Goal: Information Seeking & Learning: Learn about a topic

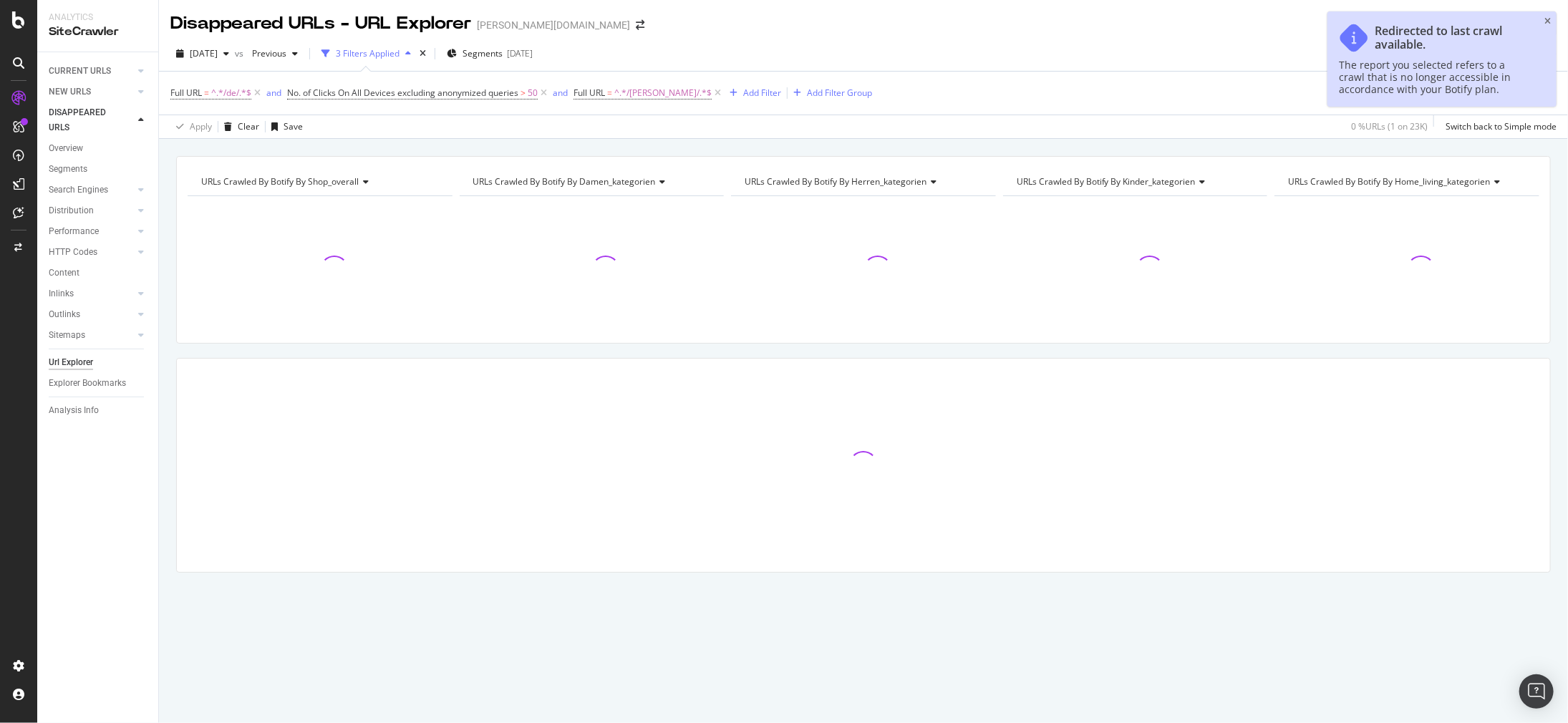
click at [1549, 15] on div "Redirected to last crawl available. The report you selected refers to a crawl t…" at bounding box center [1442, 59] width 229 height 95
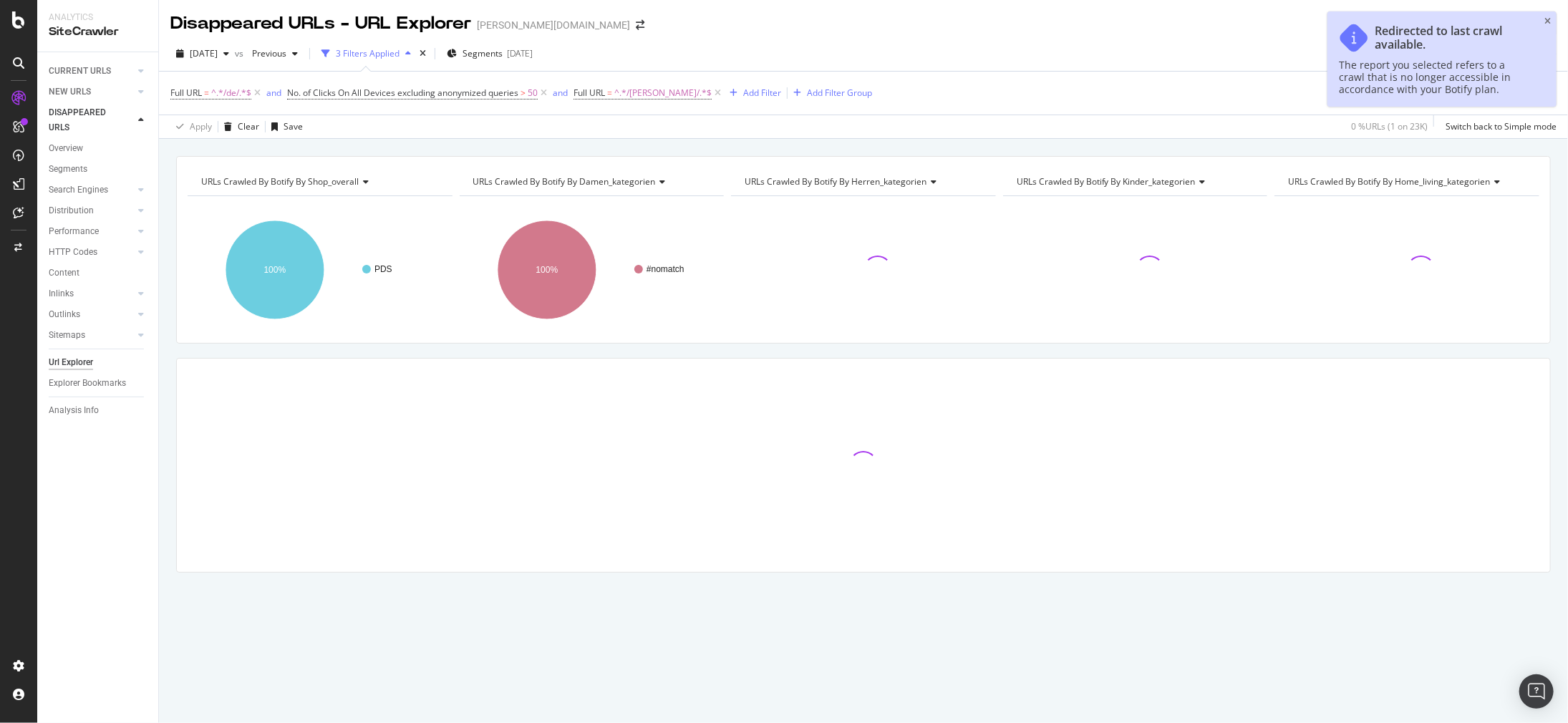
click at [1553, 21] on div "Redirected to last crawl available. The report you selected refers to a crawl t…" at bounding box center [1442, 59] width 229 height 95
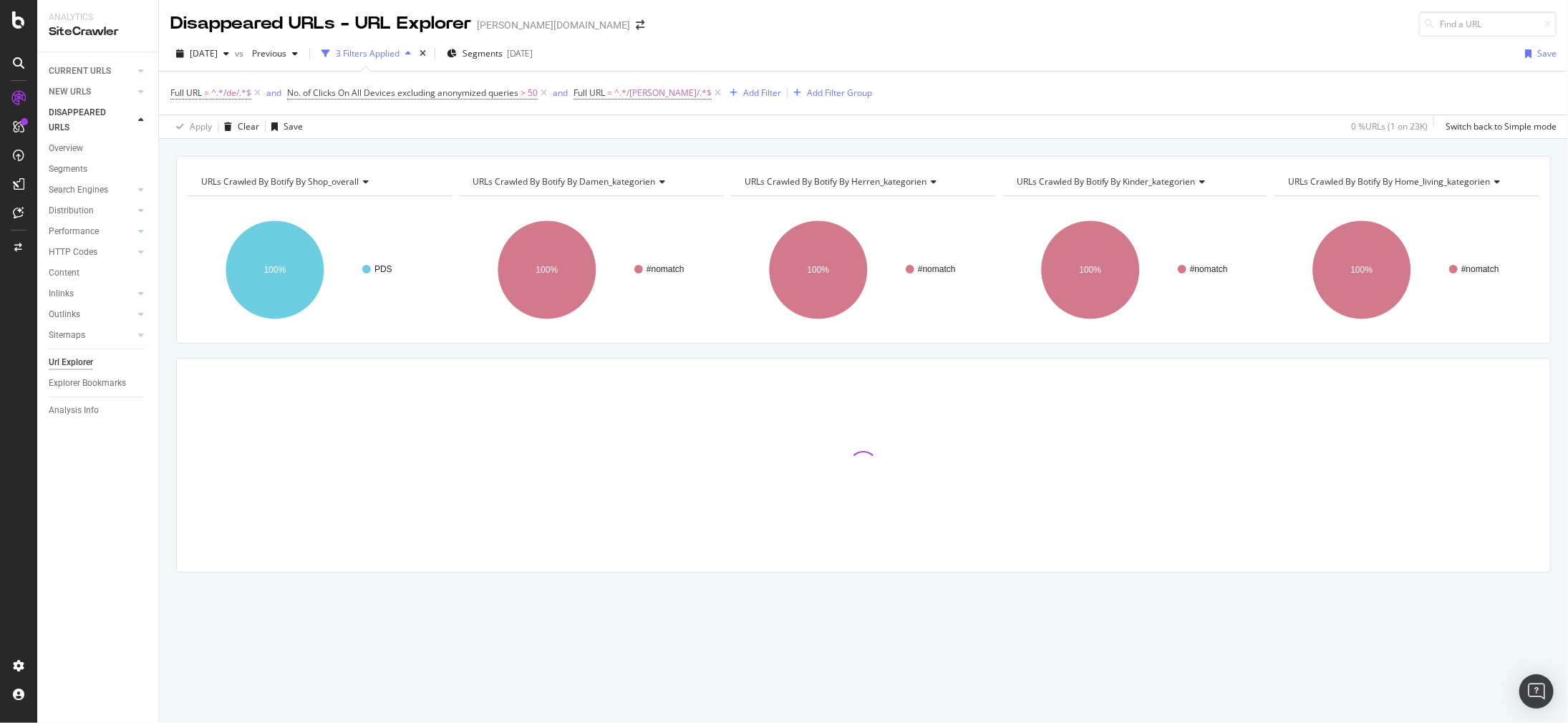
click at [135, 227] on div "Performance" at bounding box center [103, 231] width 109 height 21
click at [139, 229] on icon at bounding box center [141, 230] width 6 height 8
click at [144, 212] on div at bounding box center [141, 211] width 15 height 15
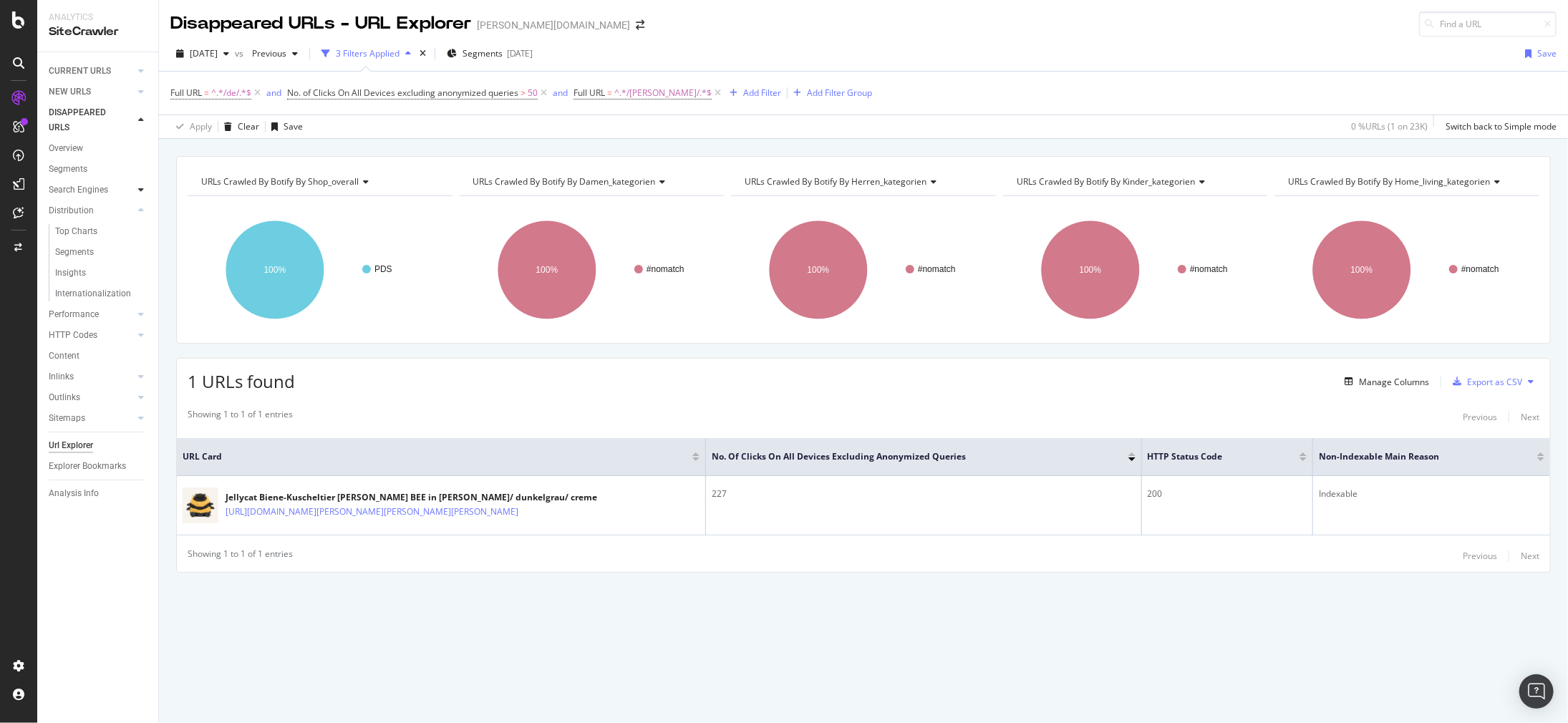
click at [143, 191] on icon at bounding box center [141, 189] width 6 height 8
click at [144, 417] on div at bounding box center [141, 418] width 15 height 15
click at [142, 318] on div at bounding box center [141, 315] width 15 height 15
click at [142, 297] on icon at bounding box center [141, 293] width 6 height 8
click at [143, 251] on icon at bounding box center [141, 251] width 6 height 8
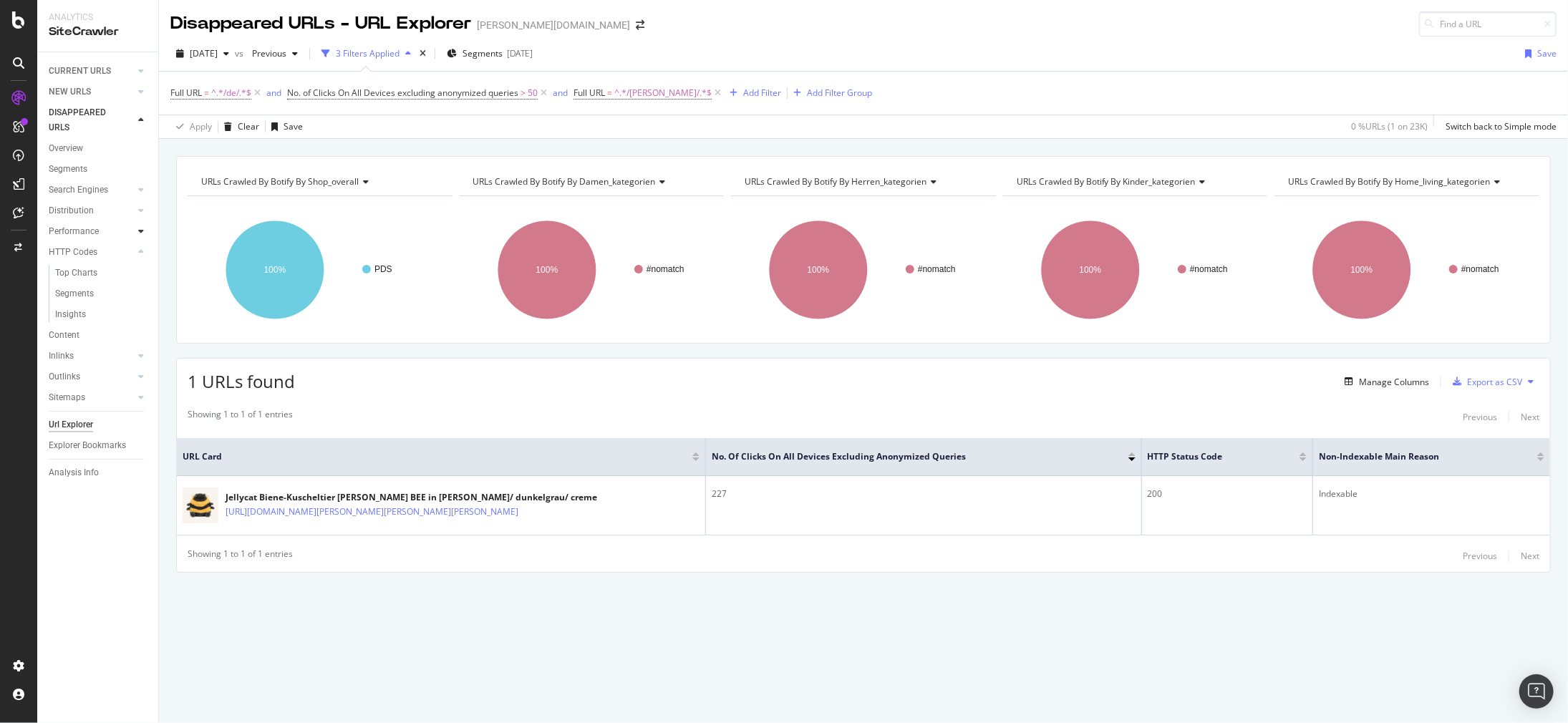
click at [143, 230] on icon at bounding box center [141, 230] width 6 height 8
click at [141, 95] on icon at bounding box center [141, 91] width 6 height 8
click at [142, 72] on icon at bounding box center [141, 71] width 6 height 8
click at [139, 426] on icon at bounding box center [141, 426] width 6 height 8
click at [139, 189] on icon at bounding box center [141, 189] width 6 height 8
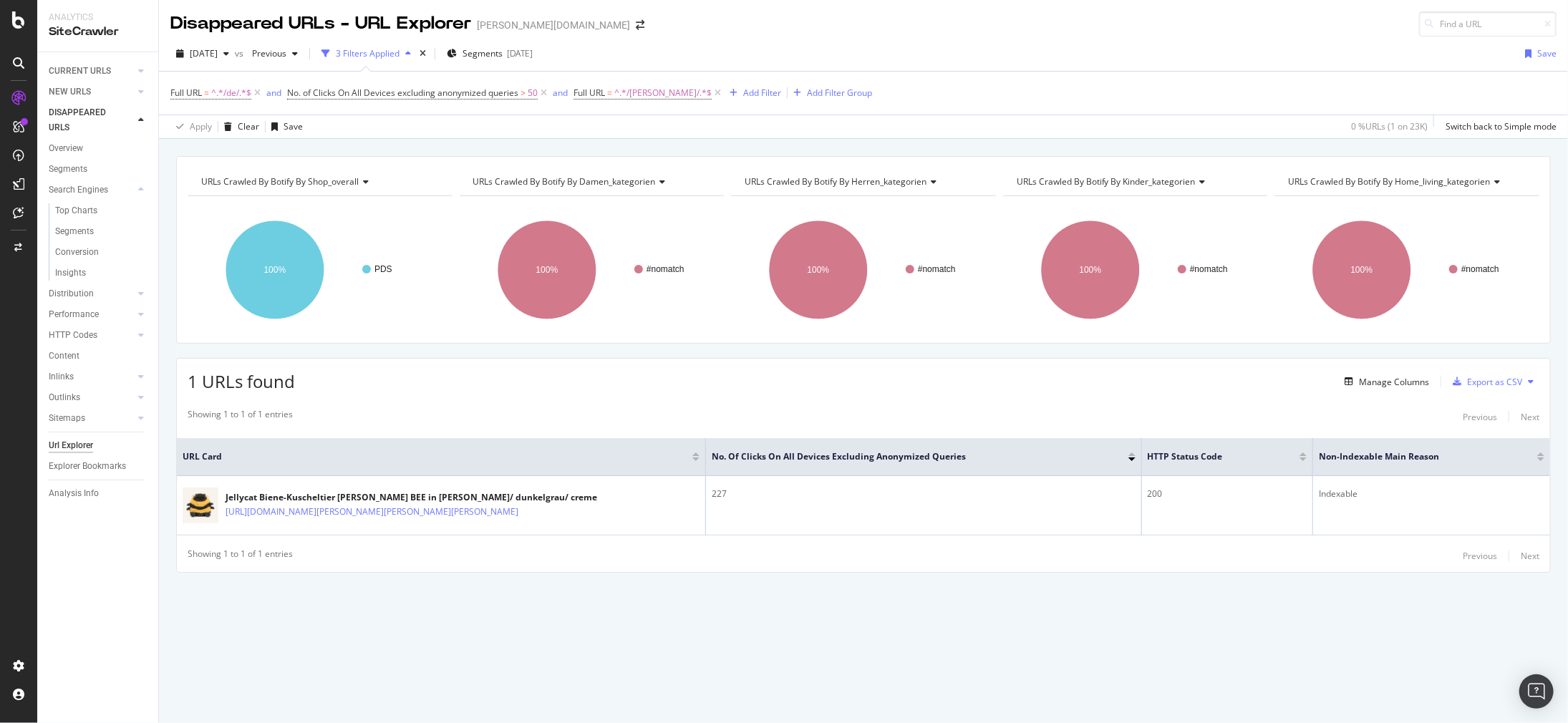
click at [142, 298] on div at bounding box center [141, 294] width 15 height 15
click at [142, 314] on icon at bounding box center [141, 314] width 6 height 8
click at [141, 318] on icon at bounding box center [141, 314] width 6 height 8
click at [139, 354] on icon at bounding box center [141, 355] width 6 height 8
click at [143, 380] on icon at bounding box center [141, 376] width 6 height 8
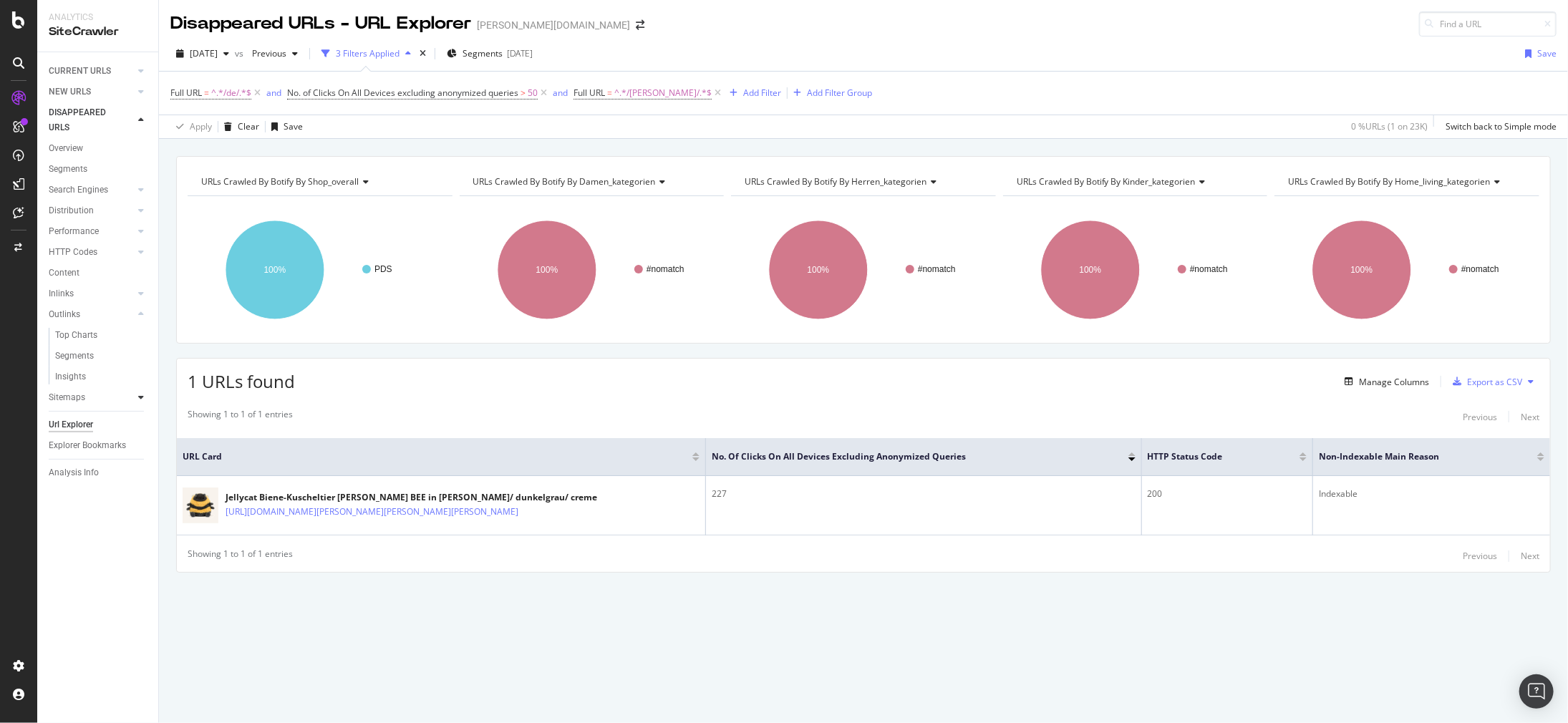
click at [142, 395] on icon at bounding box center [141, 396] width 6 height 8
click at [142, 95] on icon at bounding box center [141, 91] width 6 height 8
click at [140, 75] on div at bounding box center [141, 71] width 15 height 15
click at [142, 172] on icon at bounding box center [141, 174] width 6 height 8
click at [106, 280] on div "Orphans Explorer" at bounding box center [88, 279] width 67 height 15
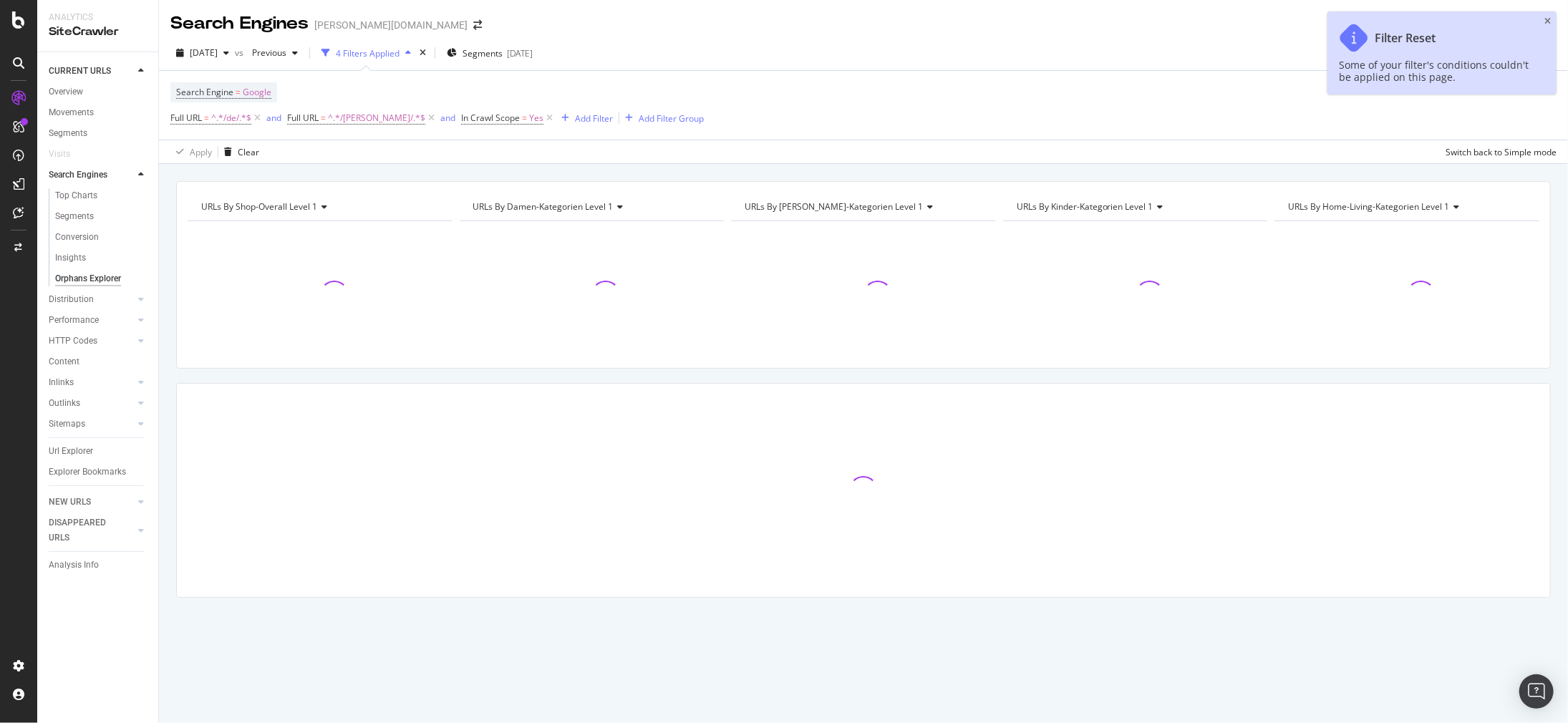
click at [146, 172] on div at bounding box center [141, 175] width 15 height 15
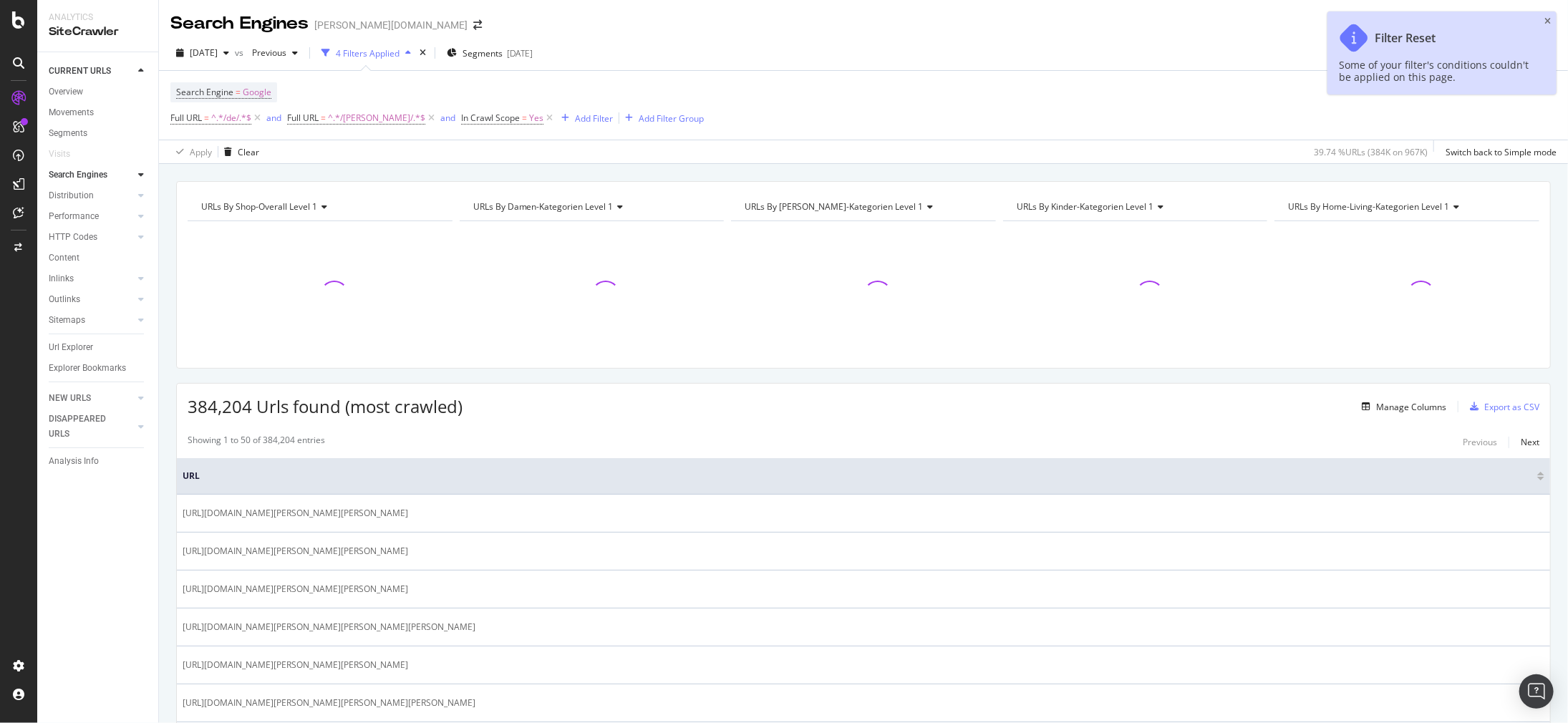
click at [139, 68] on icon at bounding box center [141, 71] width 6 height 8
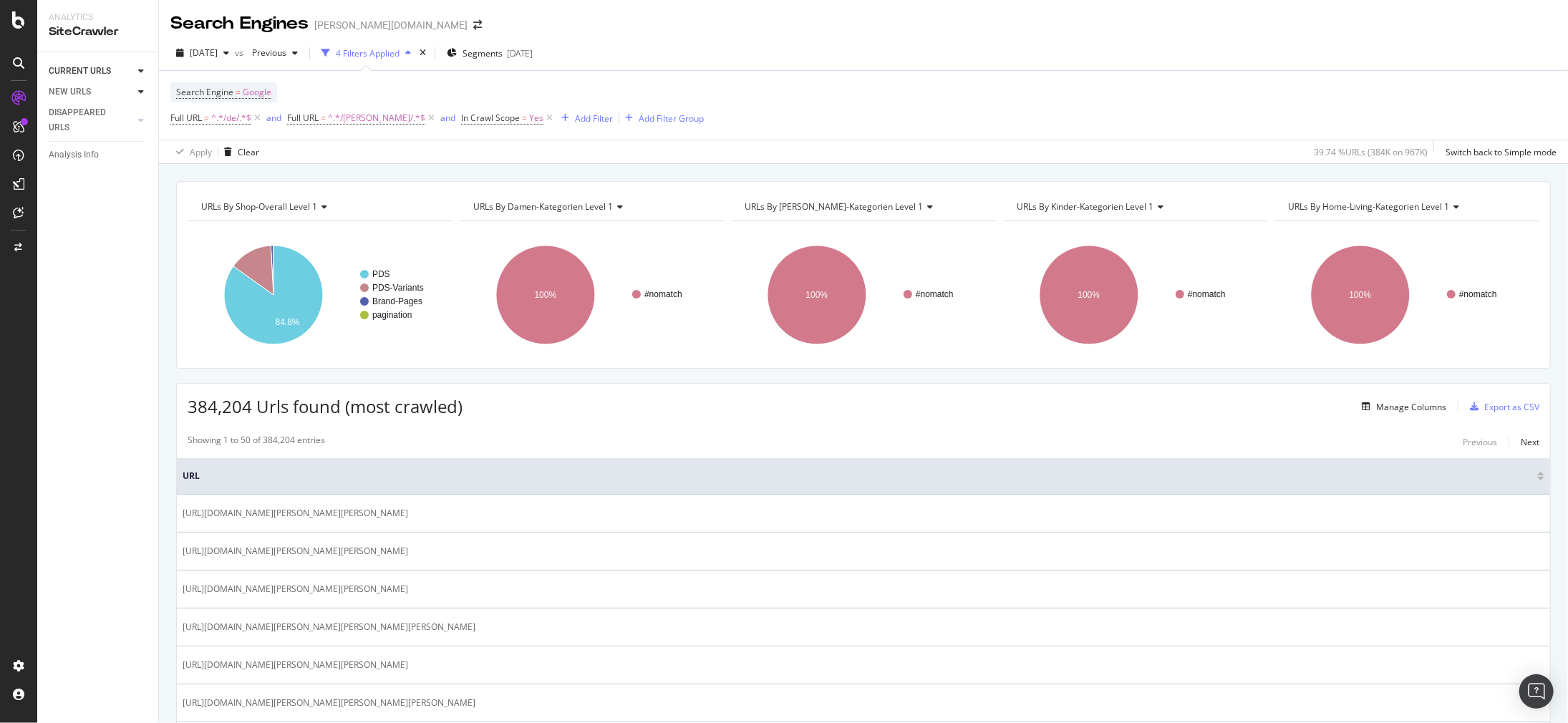
click at [139, 88] on icon at bounding box center [141, 91] width 6 height 8
click at [139, 152] on icon at bounding box center [141, 153] width 6 height 8
click at [142, 93] on icon at bounding box center [141, 91] width 6 height 8
click at [140, 117] on icon at bounding box center [141, 119] width 6 height 8
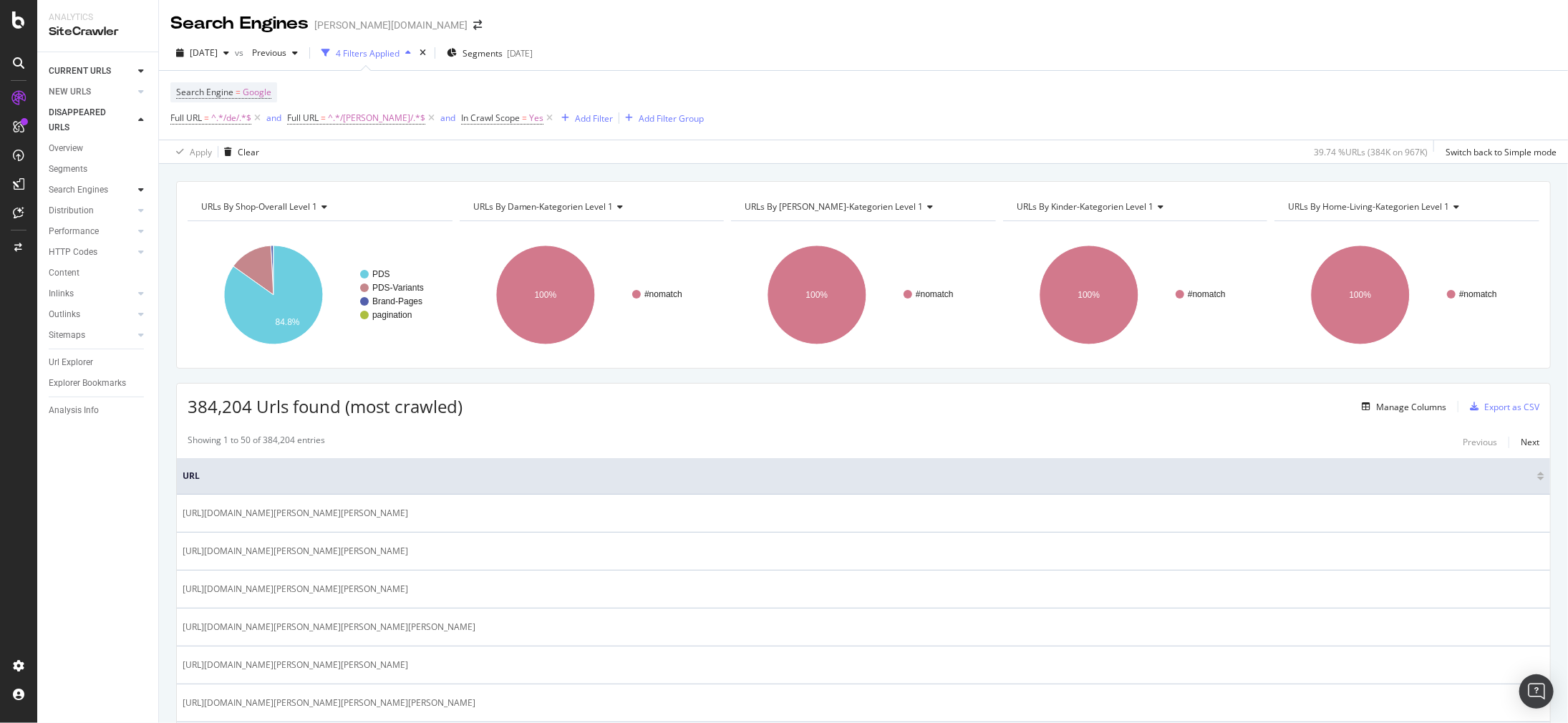
click at [139, 186] on icon at bounding box center [141, 189] width 6 height 8
click at [139, 73] on icon at bounding box center [141, 71] width 6 height 8
click at [142, 178] on icon at bounding box center [141, 174] width 6 height 8
click at [73, 280] on div "Orphans Explorer" at bounding box center [88, 279] width 66 height 15
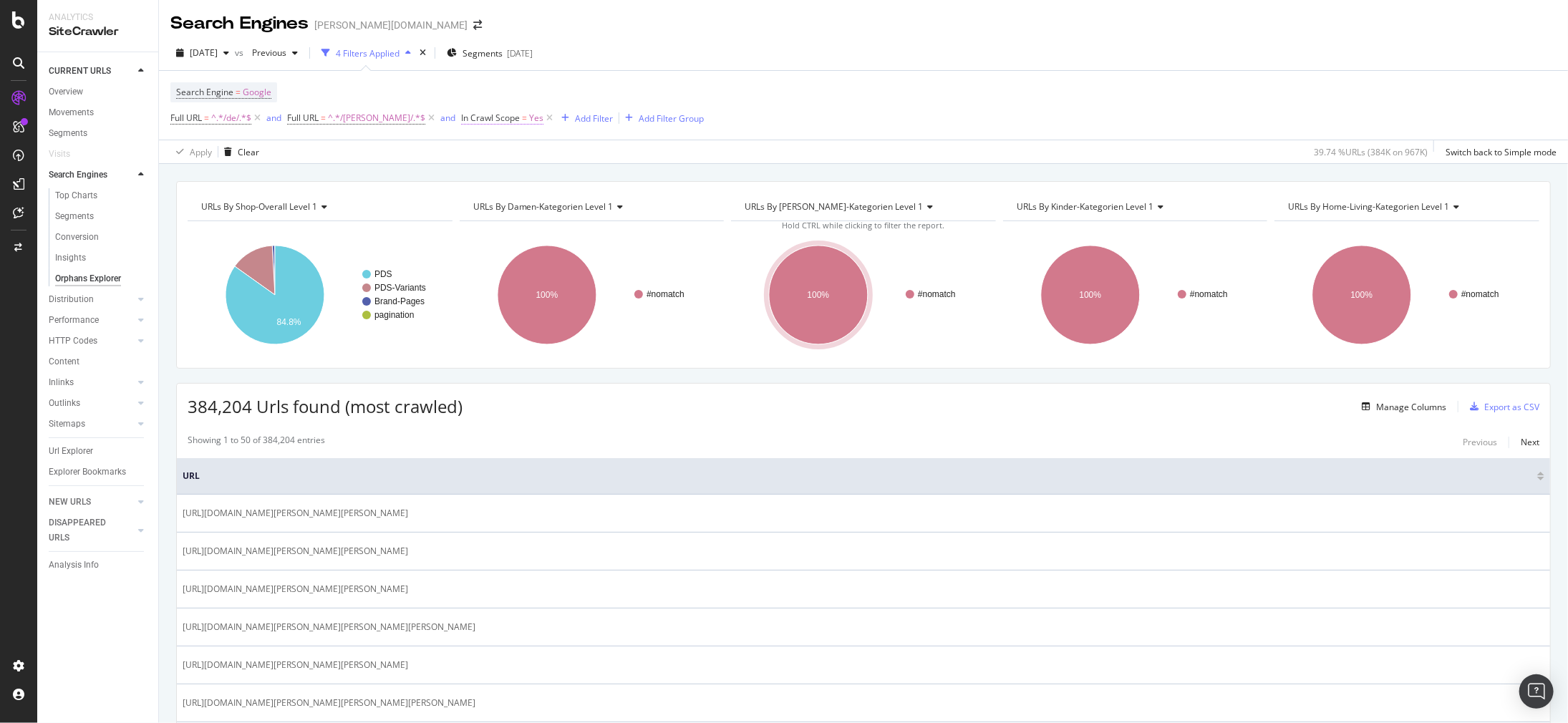
click at [462, 120] on span "In Crawl Scope" at bounding box center [491, 117] width 59 height 12
click at [451, 112] on div "In Crawl Scope" at bounding box center [475, 116] width 62 height 12
click at [495, 115] on div "In Crawl Scope" at bounding box center [475, 116] width 62 height 12
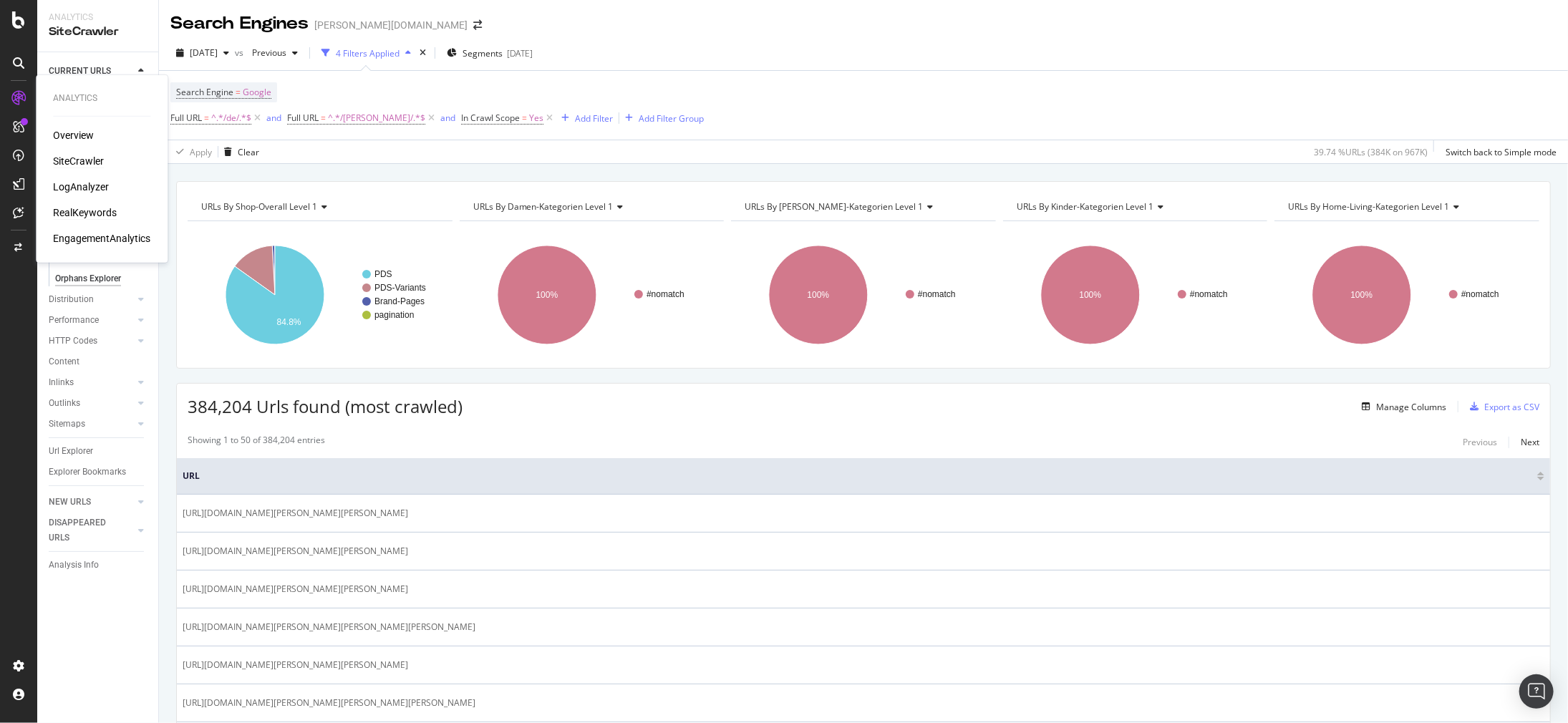
click at [91, 210] on div "RealKeywords" at bounding box center [84, 213] width 63 height 15
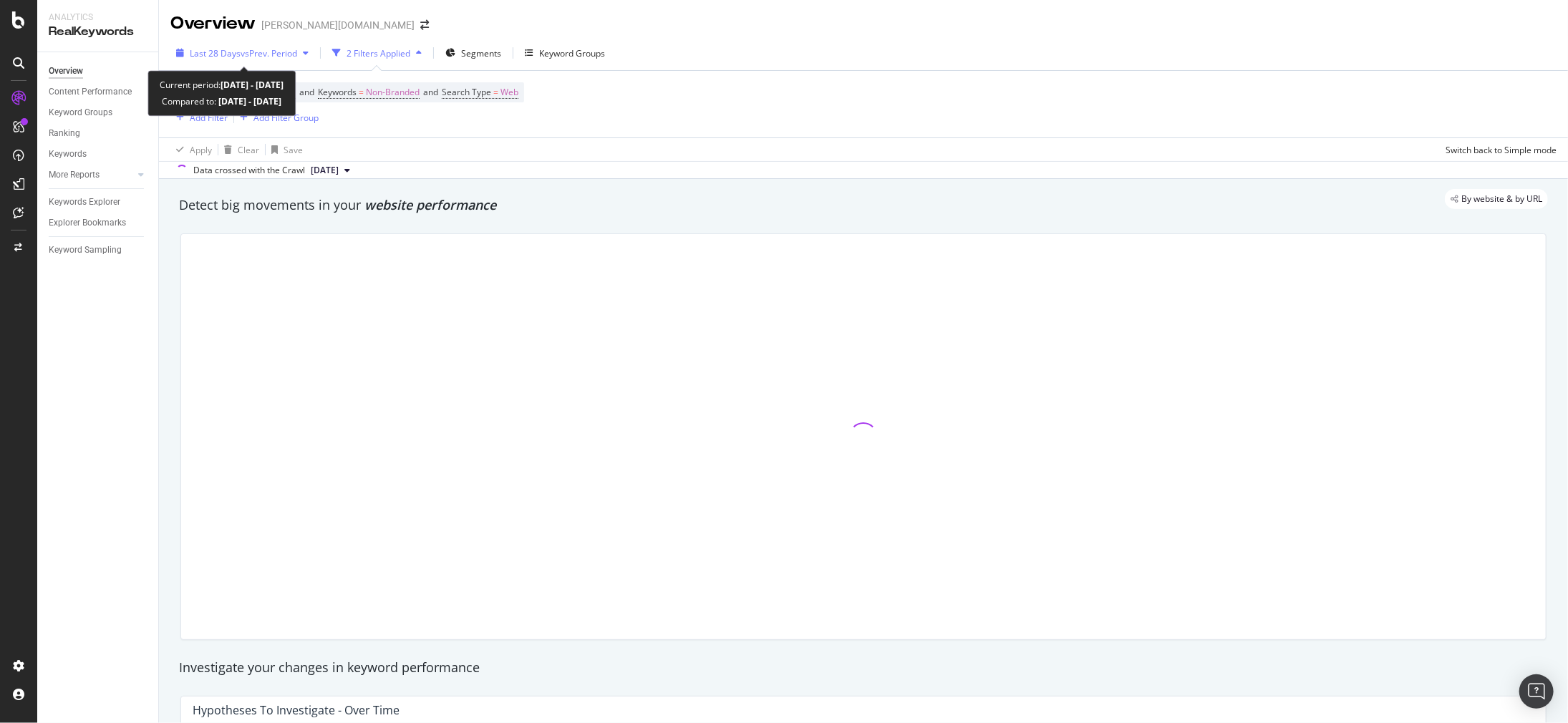
click at [230, 48] on span "Last 28 Days" at bounding box center [215, 53] width 50 height 12
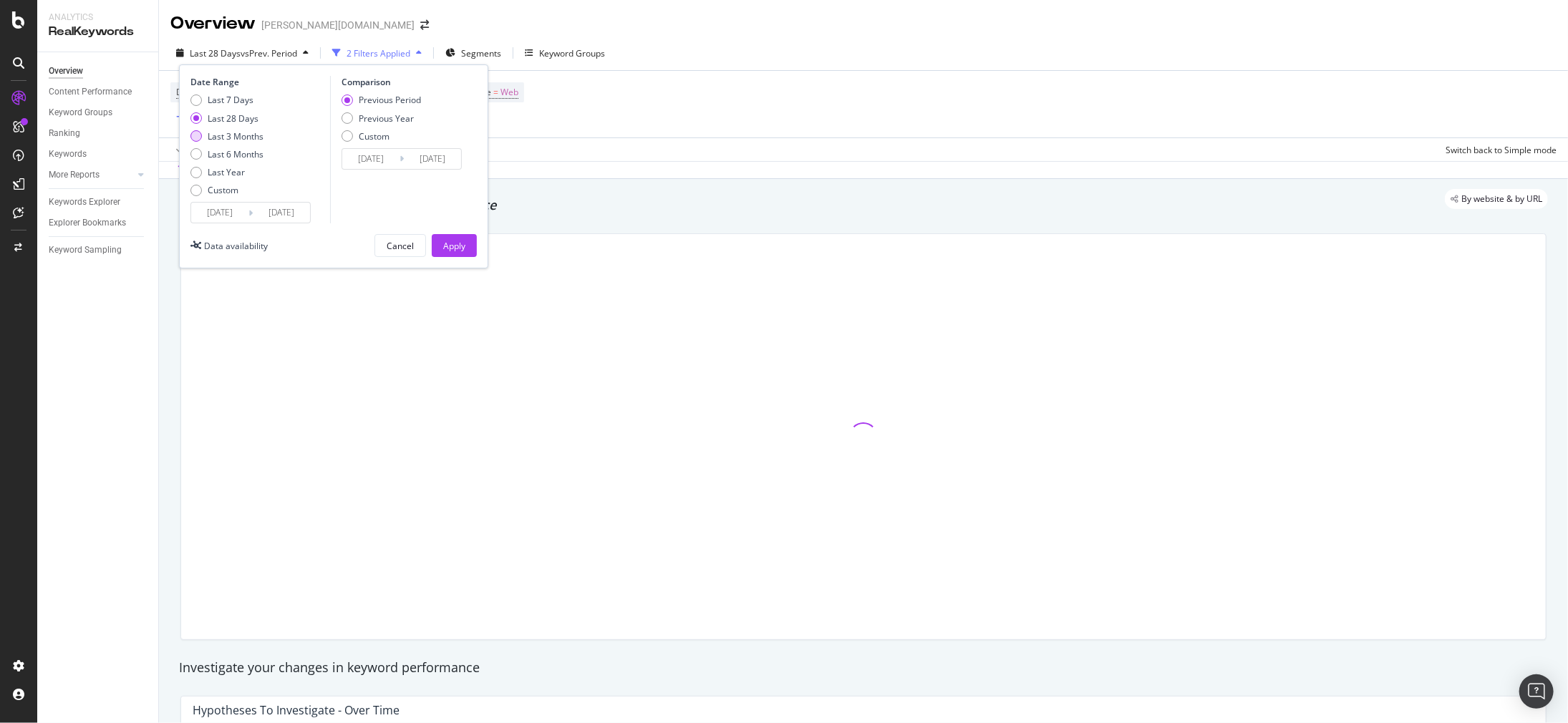
click at [221, 139] on div "Last 3 Months" at bounding box center [235, 136] width 56 height 12
type input "[DATE]"
click at [445, 249] on div "Apply" at bounding box center [454, 245] width 22 height 12
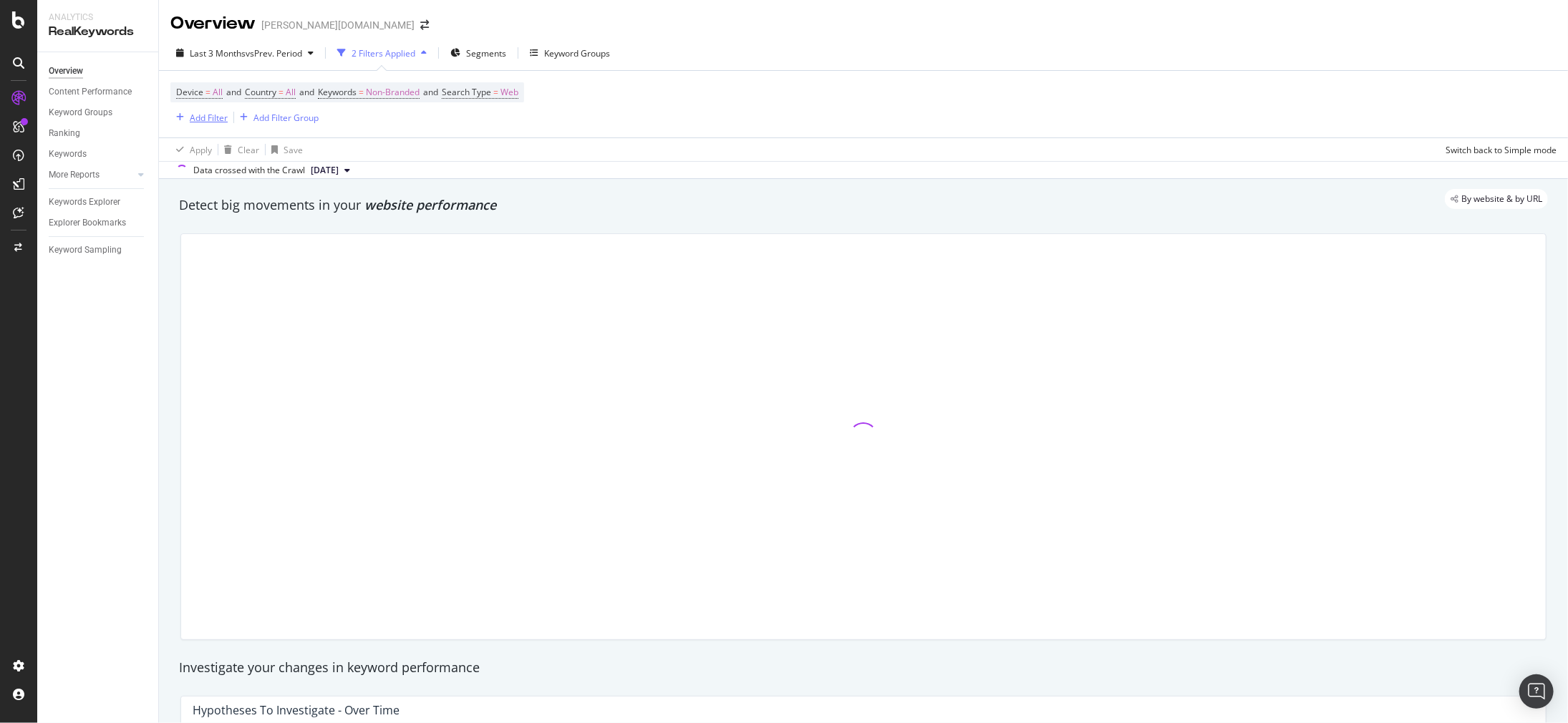
click at [197, 120] on div "Add Filter" at bounding box center [208, 117] width 38 height 12
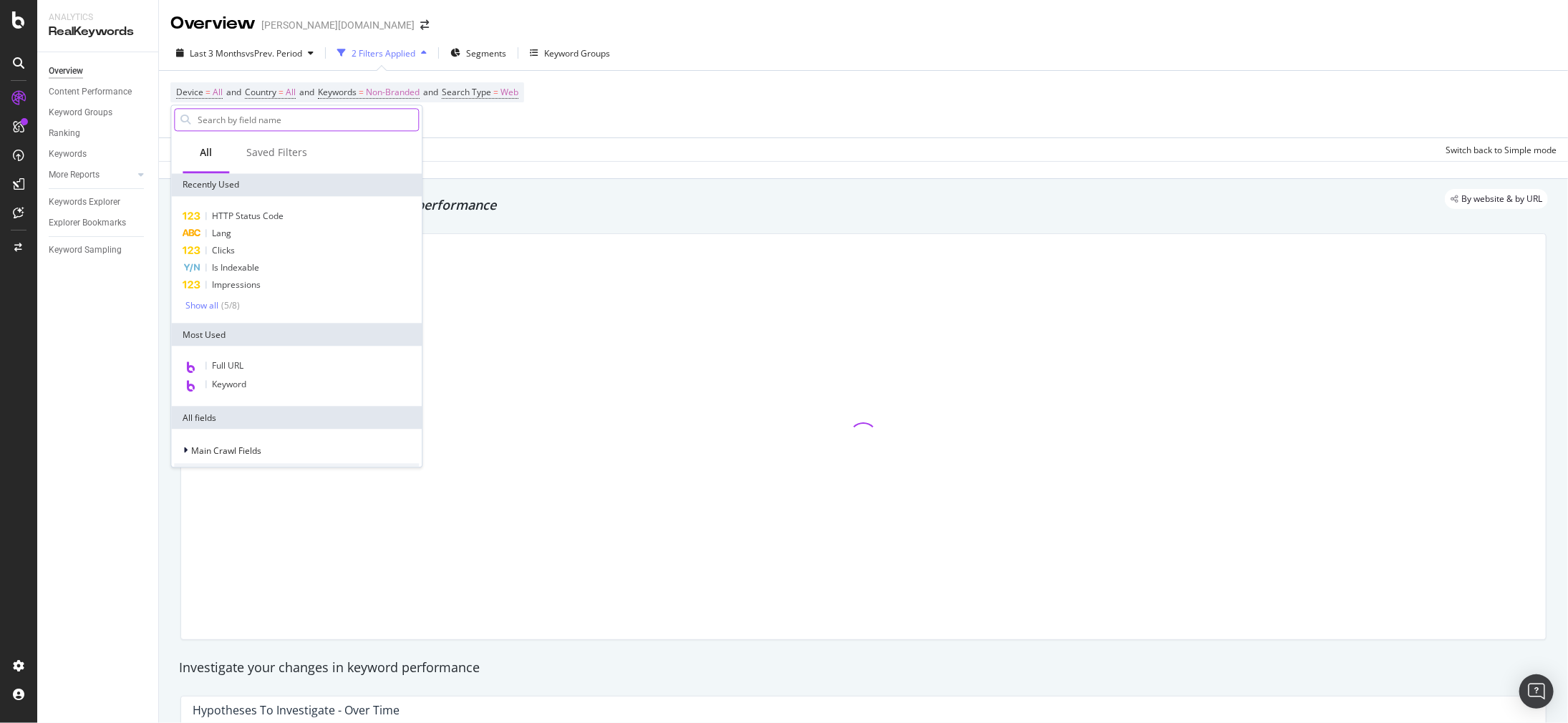
click at [227, 120] on input "text" at bounding box center [307, 119] width 222 height 21
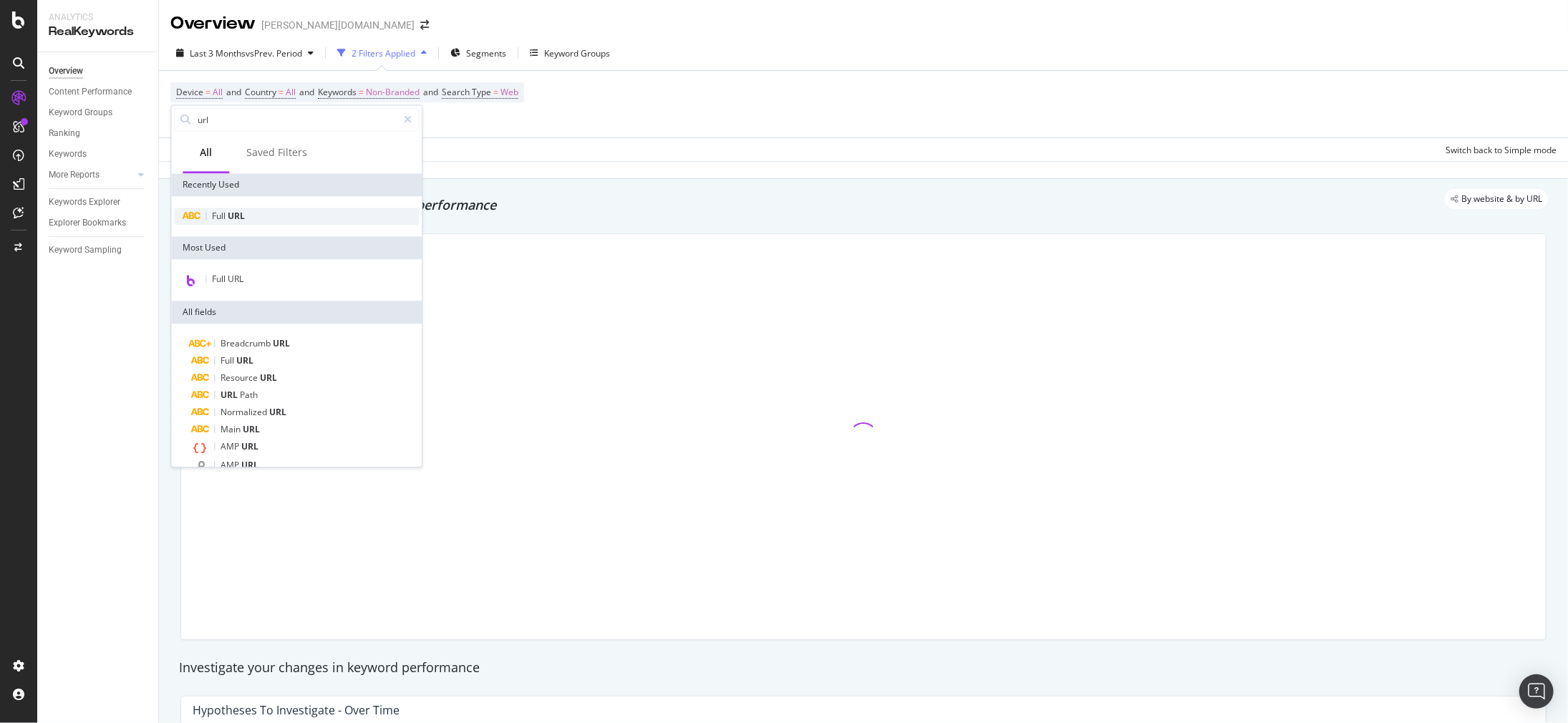
type input "url"
click at [229, 217] on span "URL" at bounding box center [236, 216] width 17 height 12
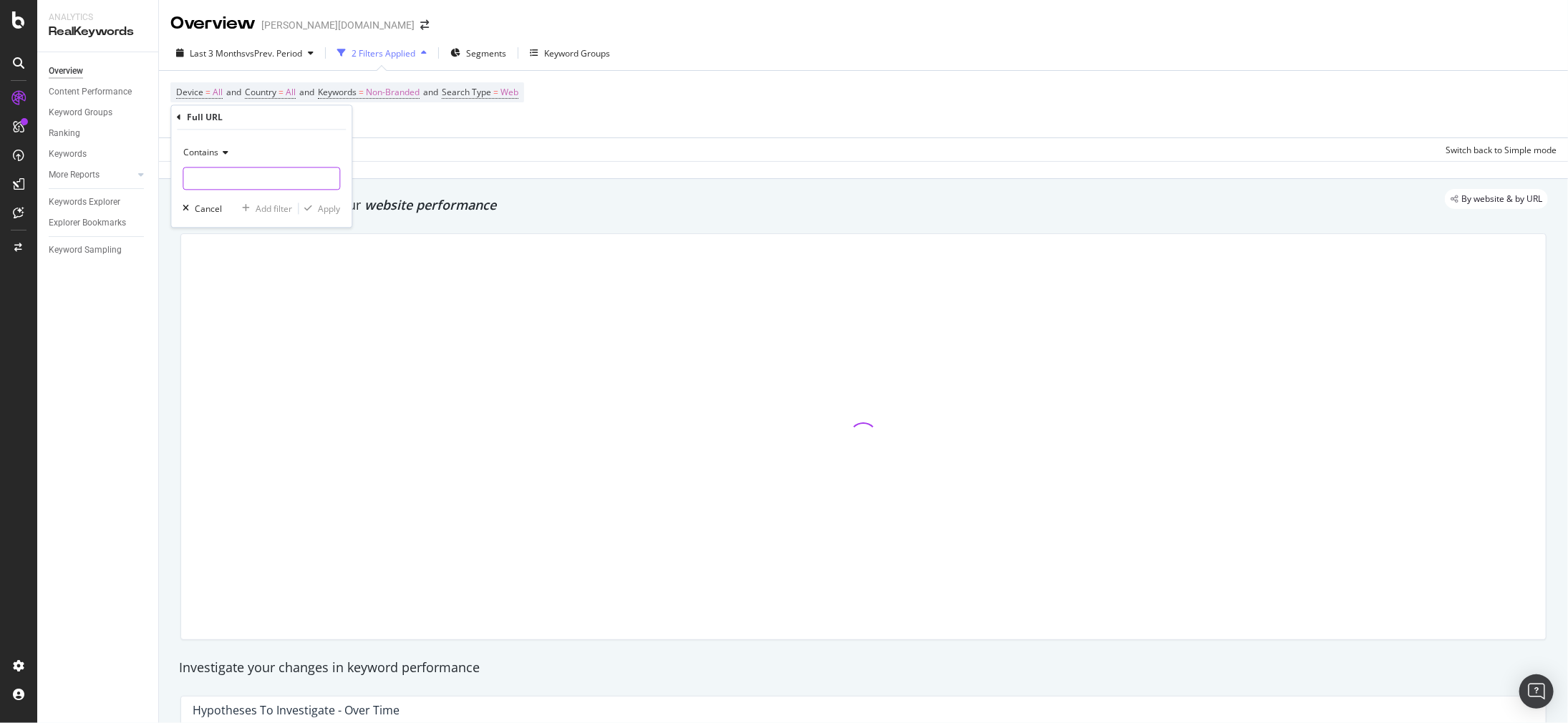
click at [218, 184] on input "text" at bounding box center [261, 179] width 156 height 23
type input "/de/"
click at [317, 202] on button "Apply" at bounding box center [318, 209] width 41 height 15
click at [304, 106] on div "Device = All and Country = All and Keywords = Non-Branded and Search Type = Web…" at bounding box center [348, 106] width 354 height 46
click at [300, 117] on div "Add Filter" at bounding box center [301, 118] width 38 height 12
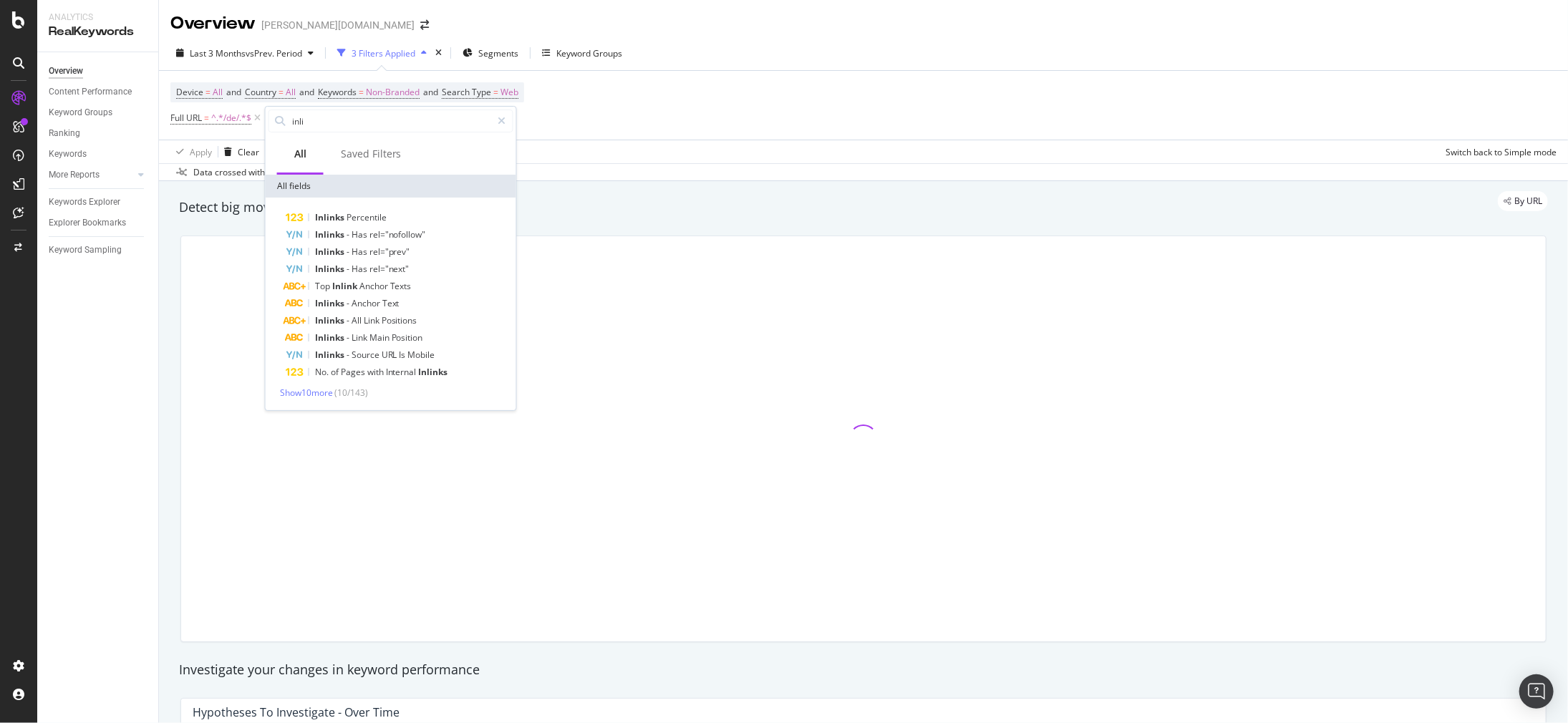
type input "inli"
click at [328, 398] on div "Show 10 more ( 10 / 143 )" at bounding box center [391, 392] width 245 height 12
click at [327, 395] on span "Show 10 more" at bounding box center [306, 392] width 53 height 12
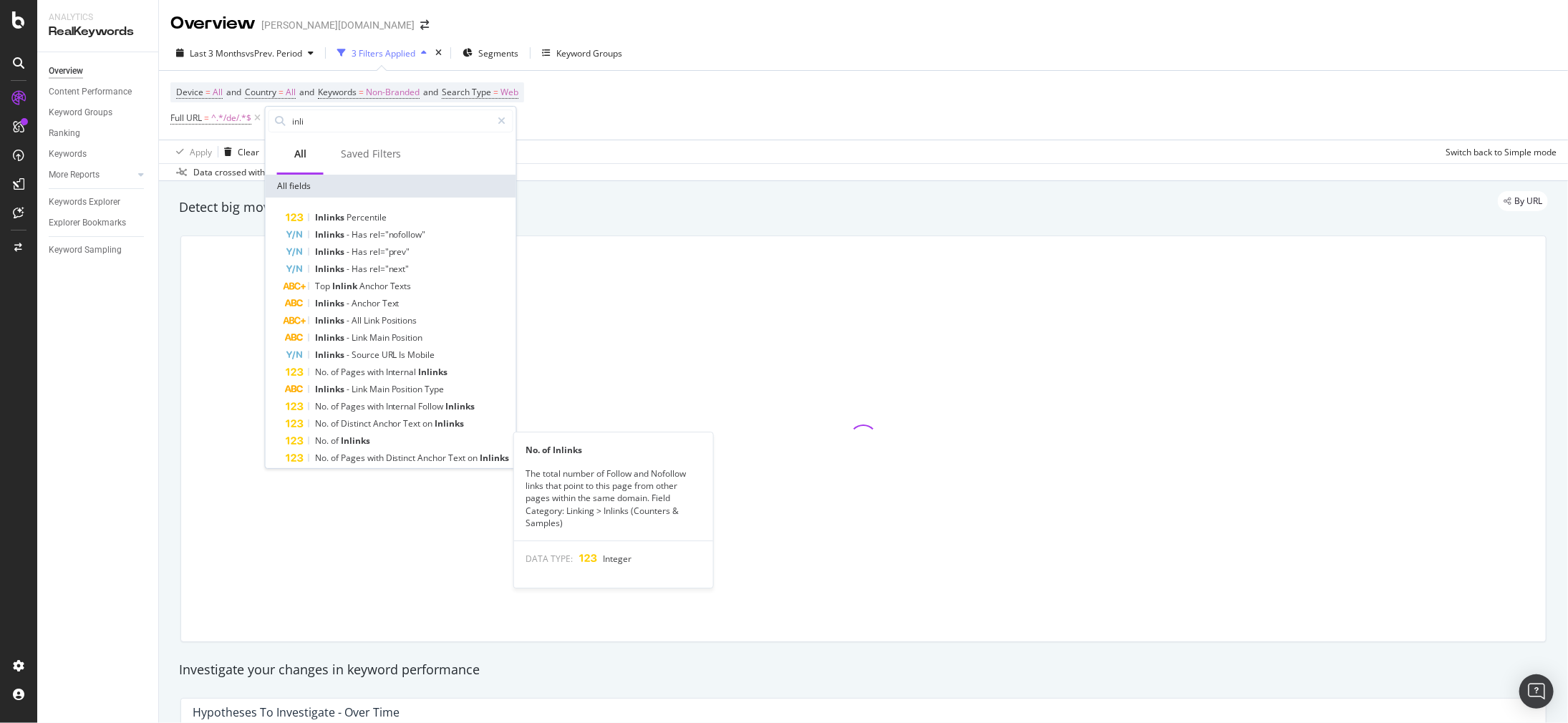
click at [348, 433] on div "No. of Inlinks" at bounding box center [399, 440] width 228 height 17
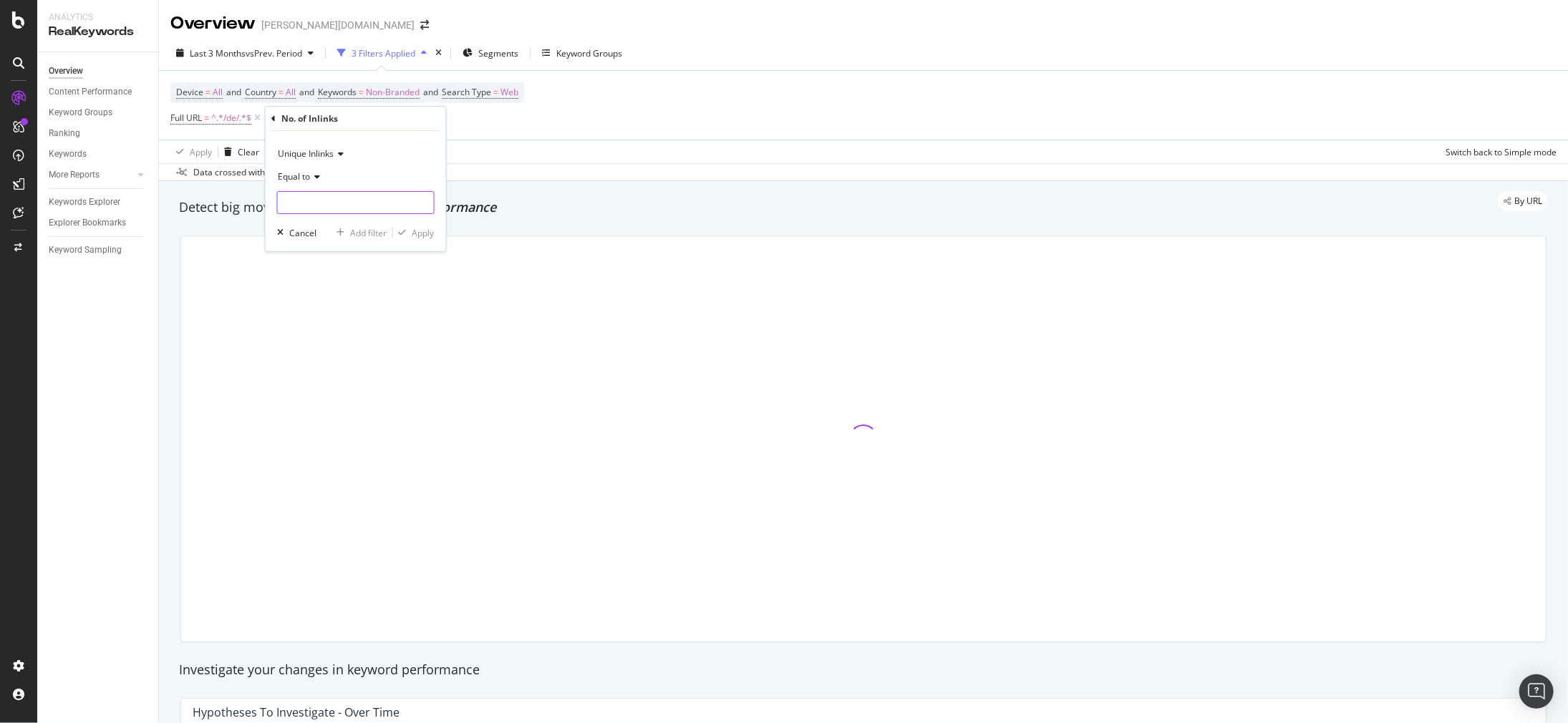
click at [327, 207] on input "number" at bounding box center [356, 202] width 158 height 23
click at [362, 244] on div "Fetching suggestions" at bounding box center [355, 250] width 83 height 12
click at [304, 212] on input "number" at bounding box center [356, 202] width 158 height 23
click at [329, 250] on div "Fetching suggestions" at bounding box center [355, 250] width 83 height 12
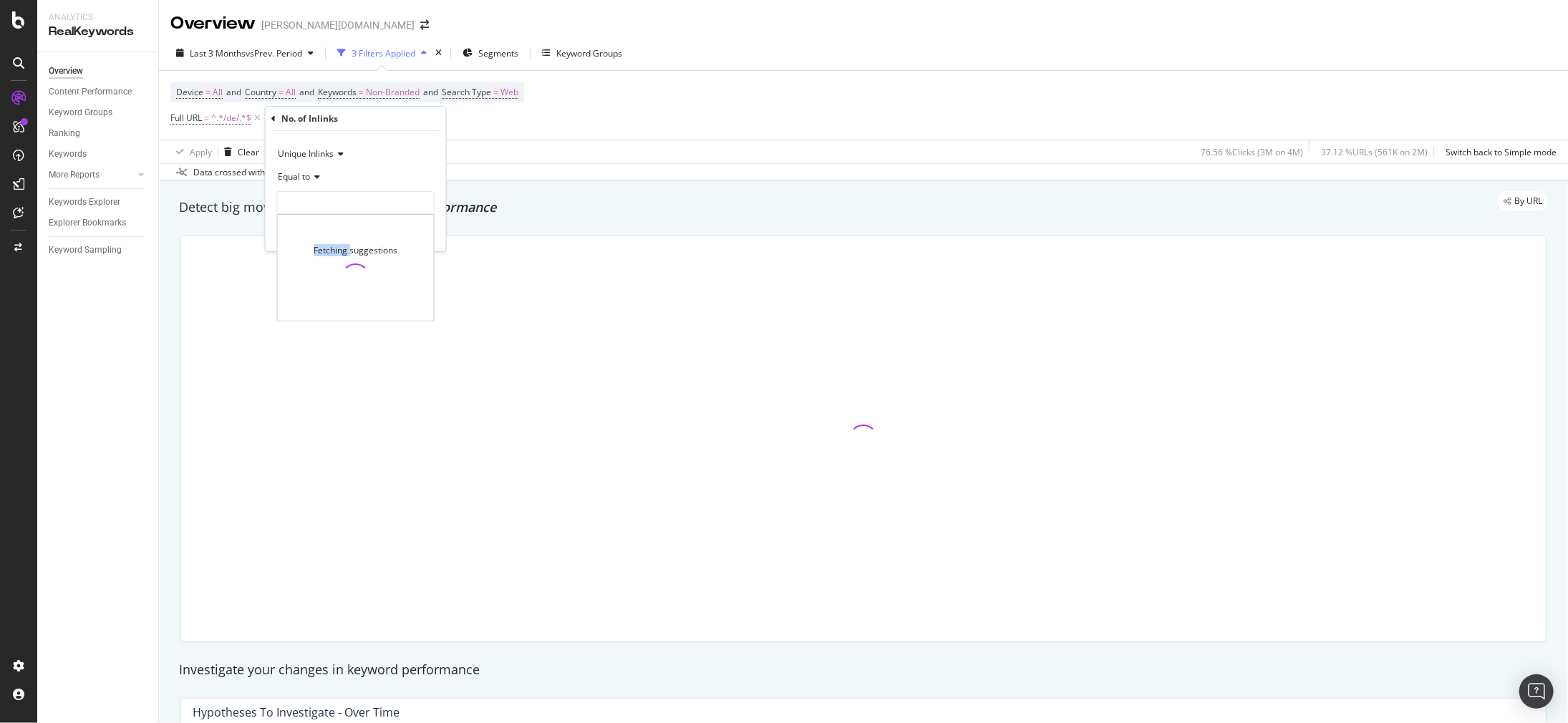
click at [329, 250] on div "Fetching suggestions" at bounding box center [355, 250] width 83 height 12
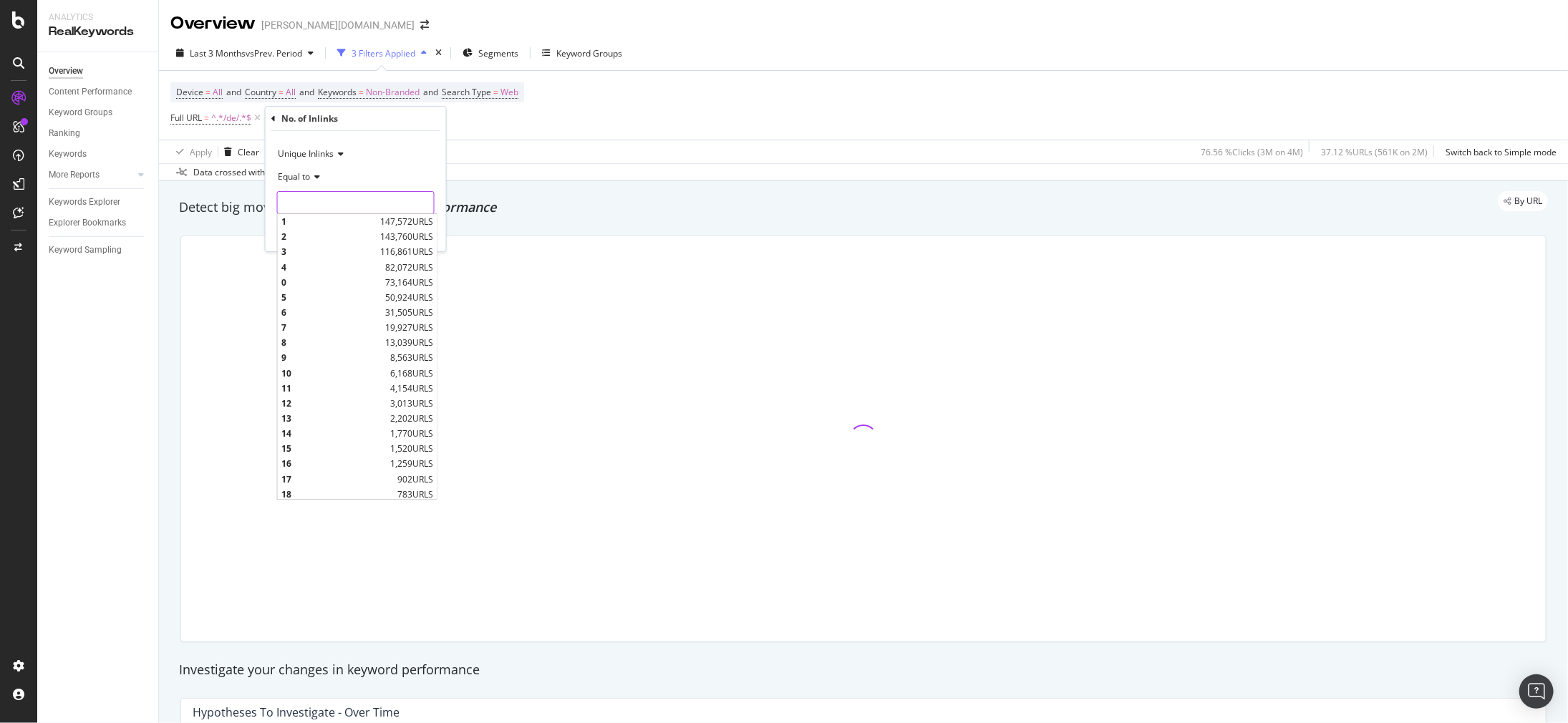
drag, startPoint x: 332, startPoint y: 250, endPoint x: 335, endPoint y: 205, distance: 45.1
drag, startPoint x: 335, startPoint y: 205, endPoint x: 299, endPoint y: 284, distance: 86.8
click at [299, 284] on span "0" at bounding box center [331, 282] width 100 height 12
type input "0"
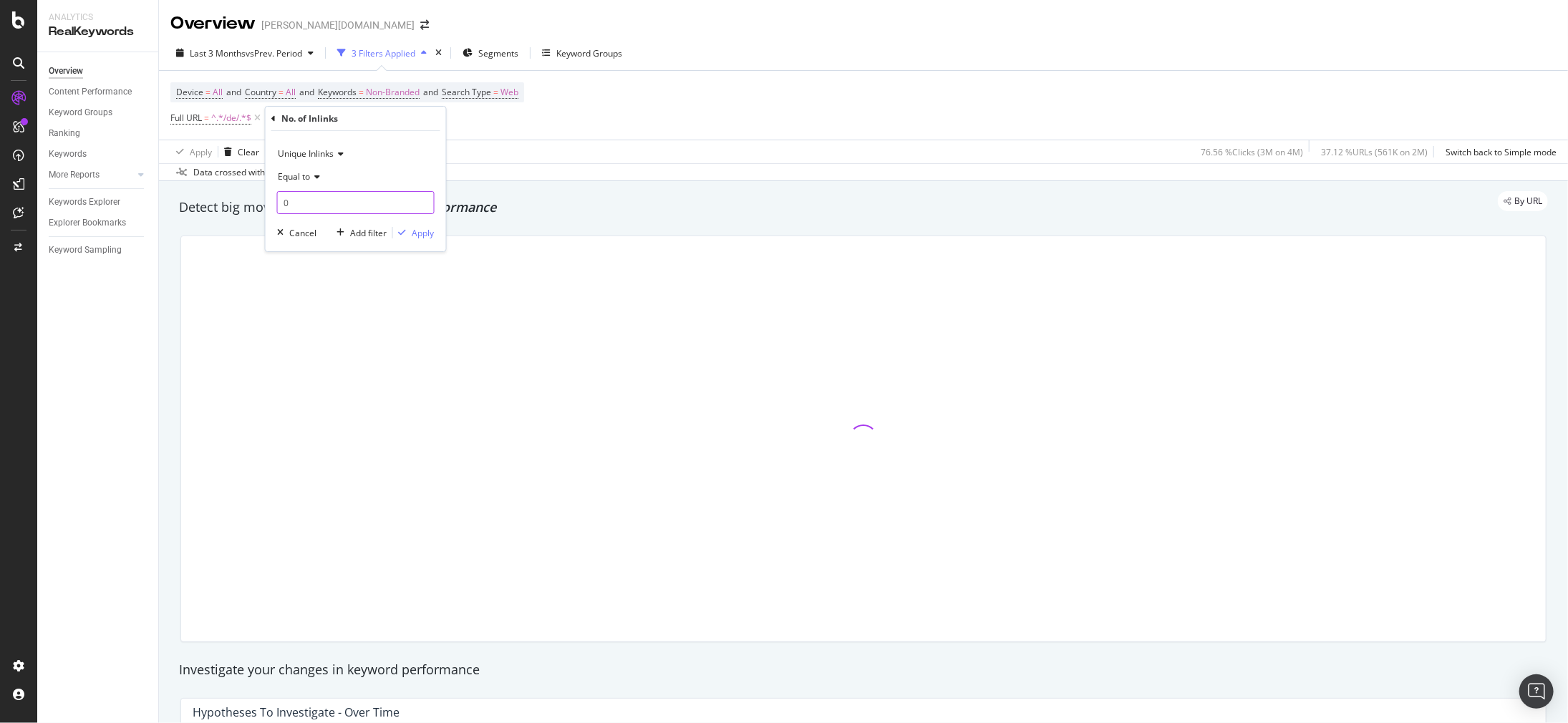
click at [395, 205] on input "0" at bounding box center [356, 202] width 158 height 23
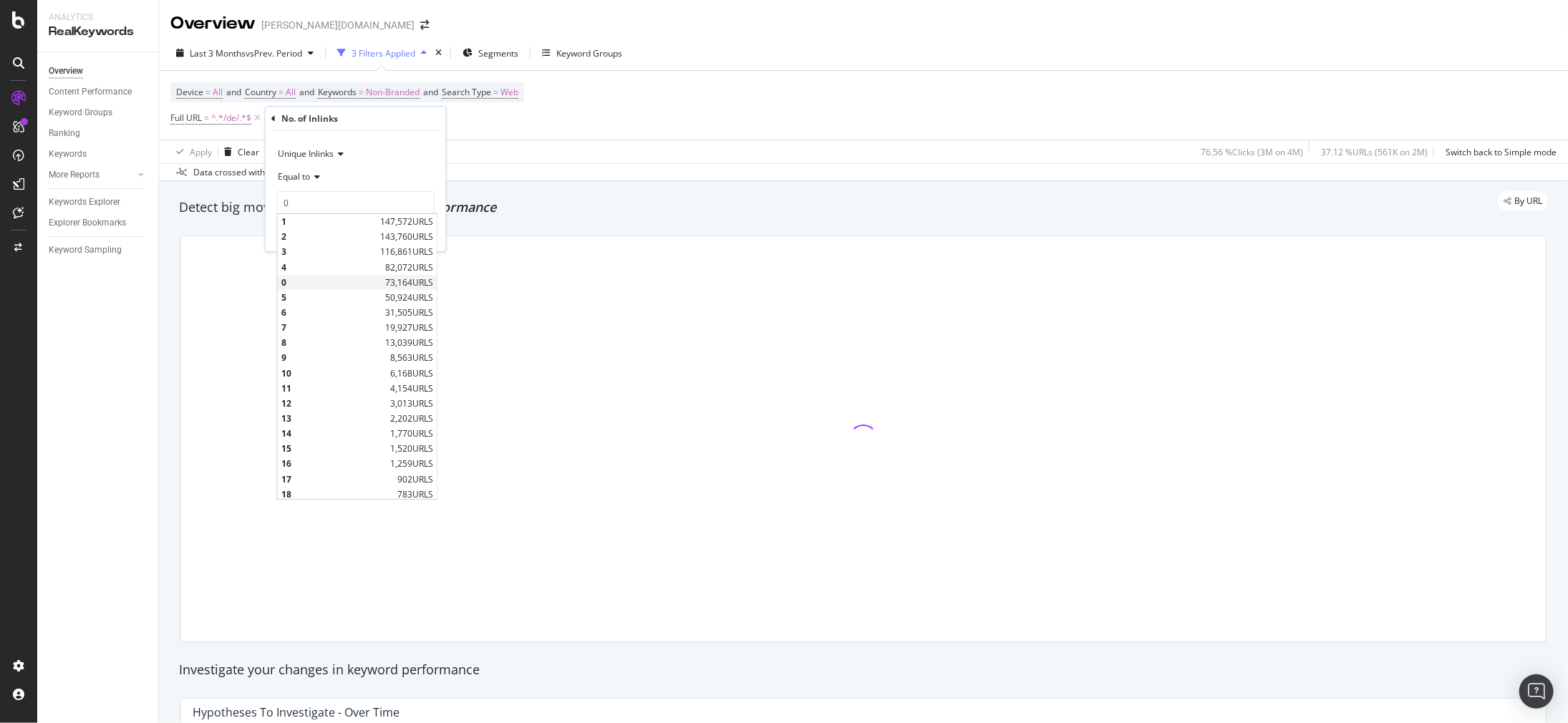
click at [348, 279] on span "0" at bounding box center [331, 282] width 100 height 12
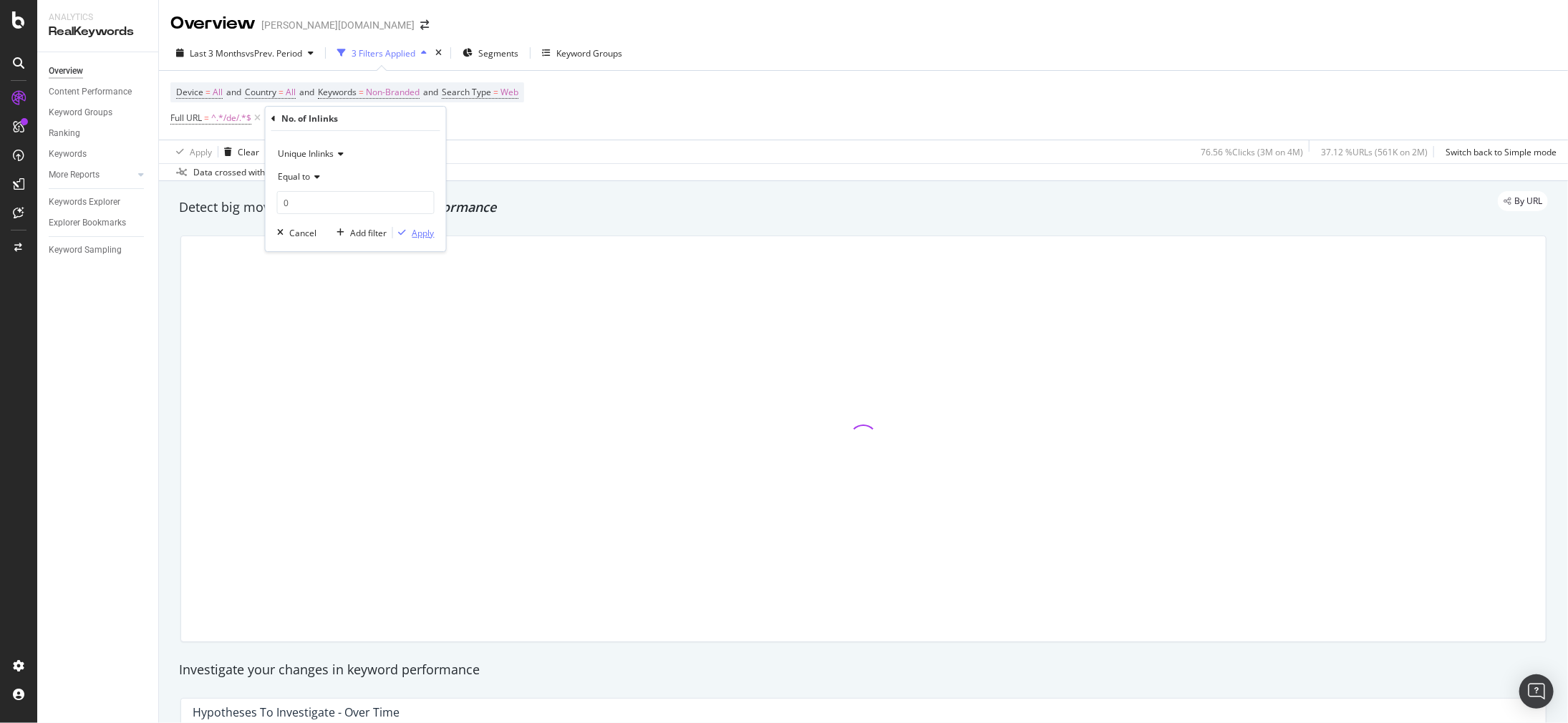
click at [414, 228] on div "Apply" at bounding box center [424, 232] width 22 height 12
click at [418, 113] on div "Add Filter" at bounding box center [433, 118] width 38 height 12
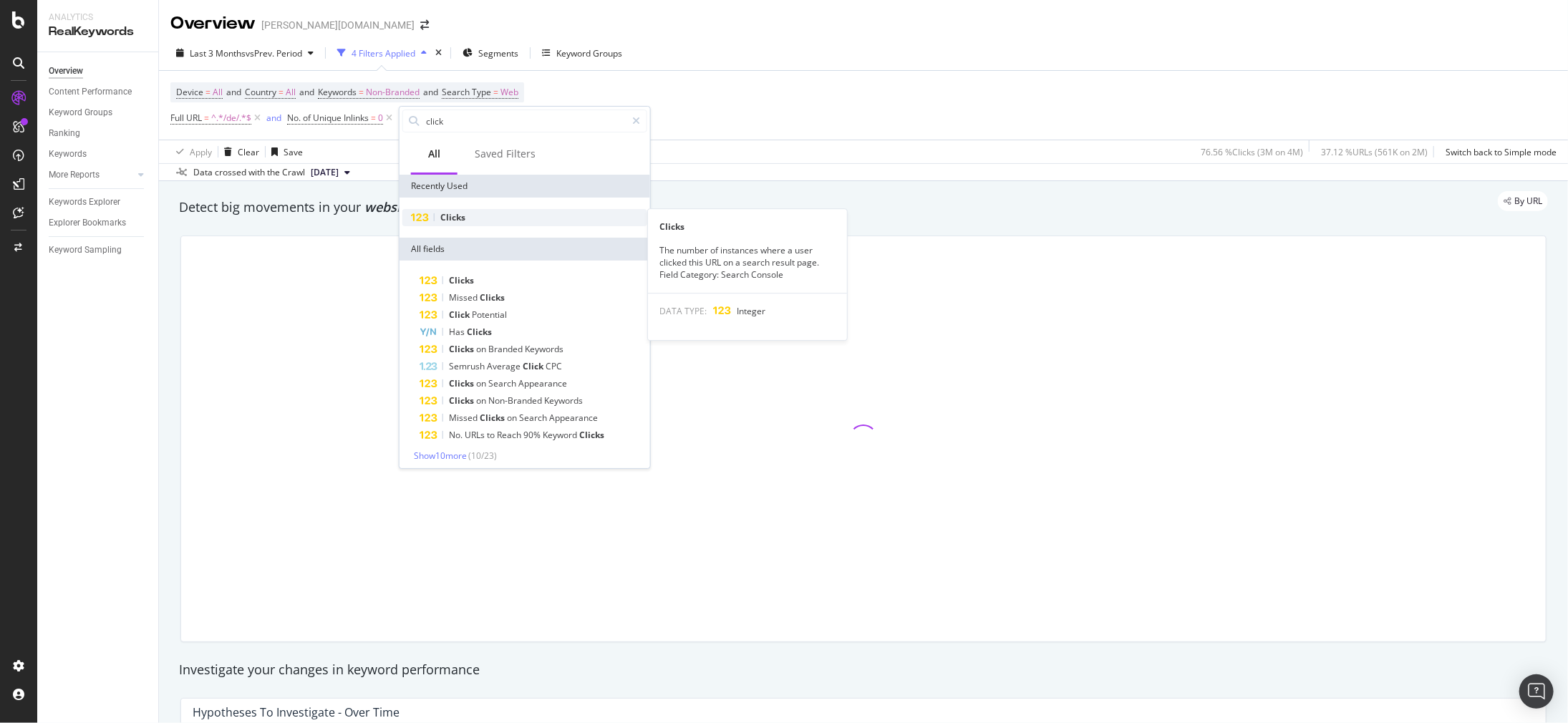
type input "click"
click at [436, 213] on div "Clicks" at bounding box center [525, 217] width 245 height 17
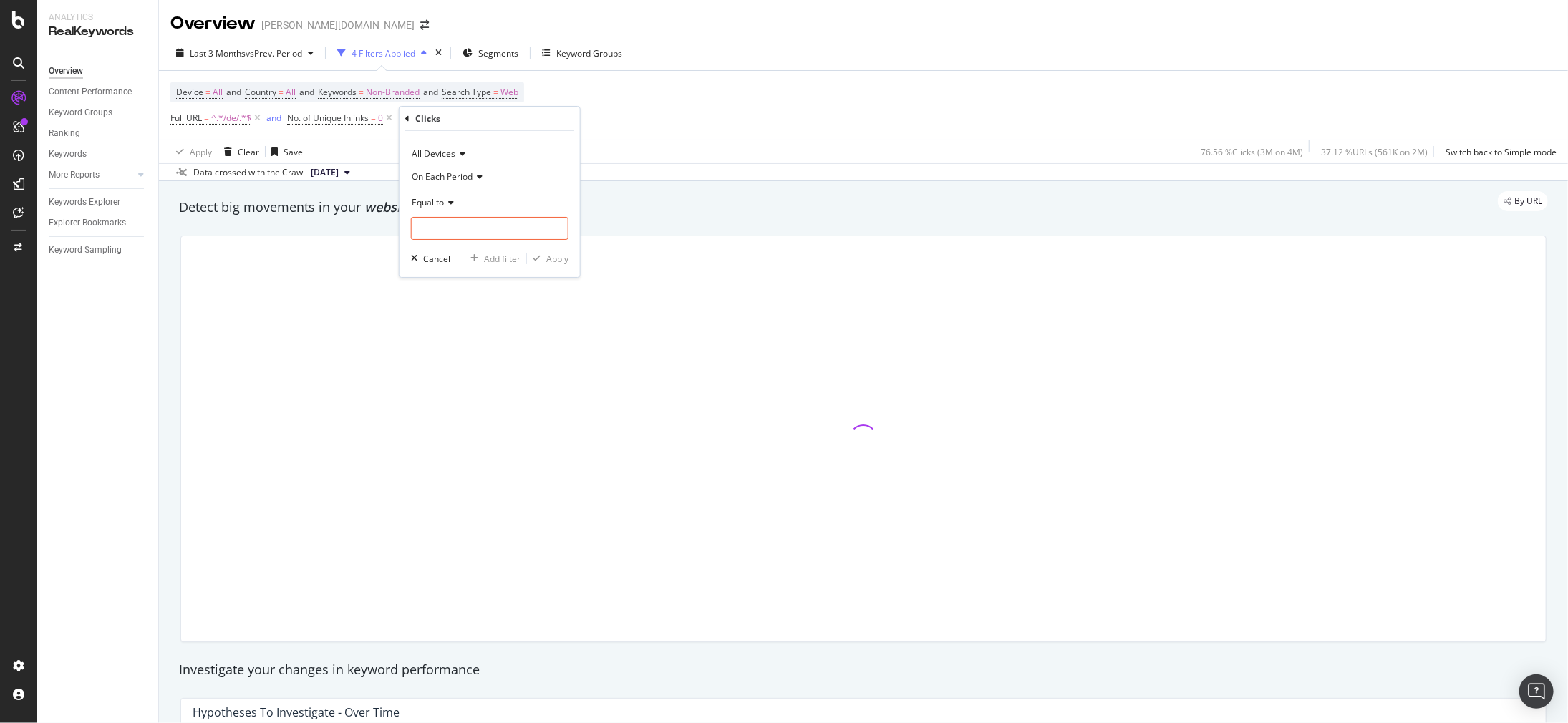
click at [441, 206] on span "Equal to" at bounding box center [428, 202] width 32 height 12
click at [430, 305] on span "Greater than" at bounding box center [444, 306] width 51 height 12
click at [435, 232] on input "number" at bounding box center [490, 228] width 158 height 23
type input "0"
click at [560, 255] on div "Apply" at bounding box center [557, 258] width 22 height 12
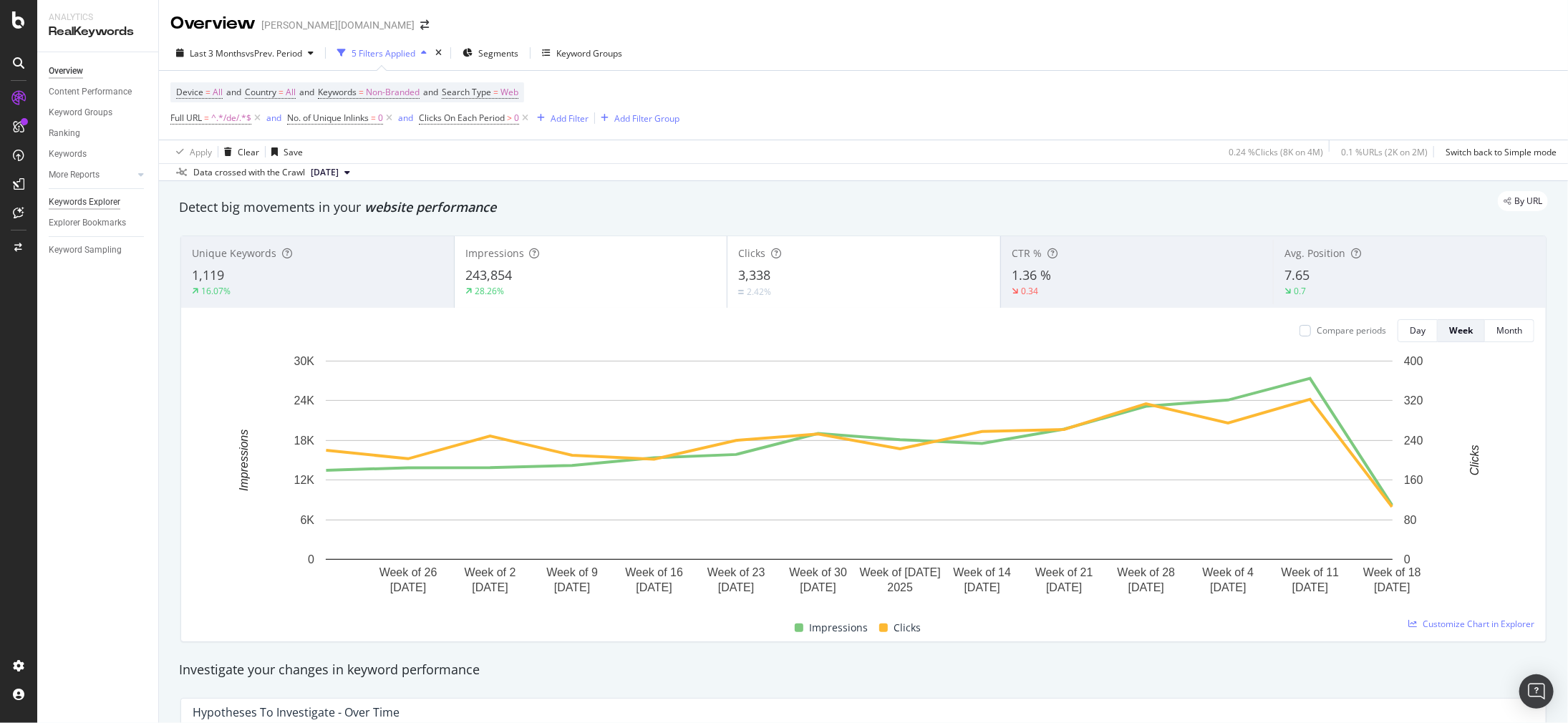
click at [68, 202] on div "Keywords Explorer" at bounding box center [84, 202] width 72 height 15
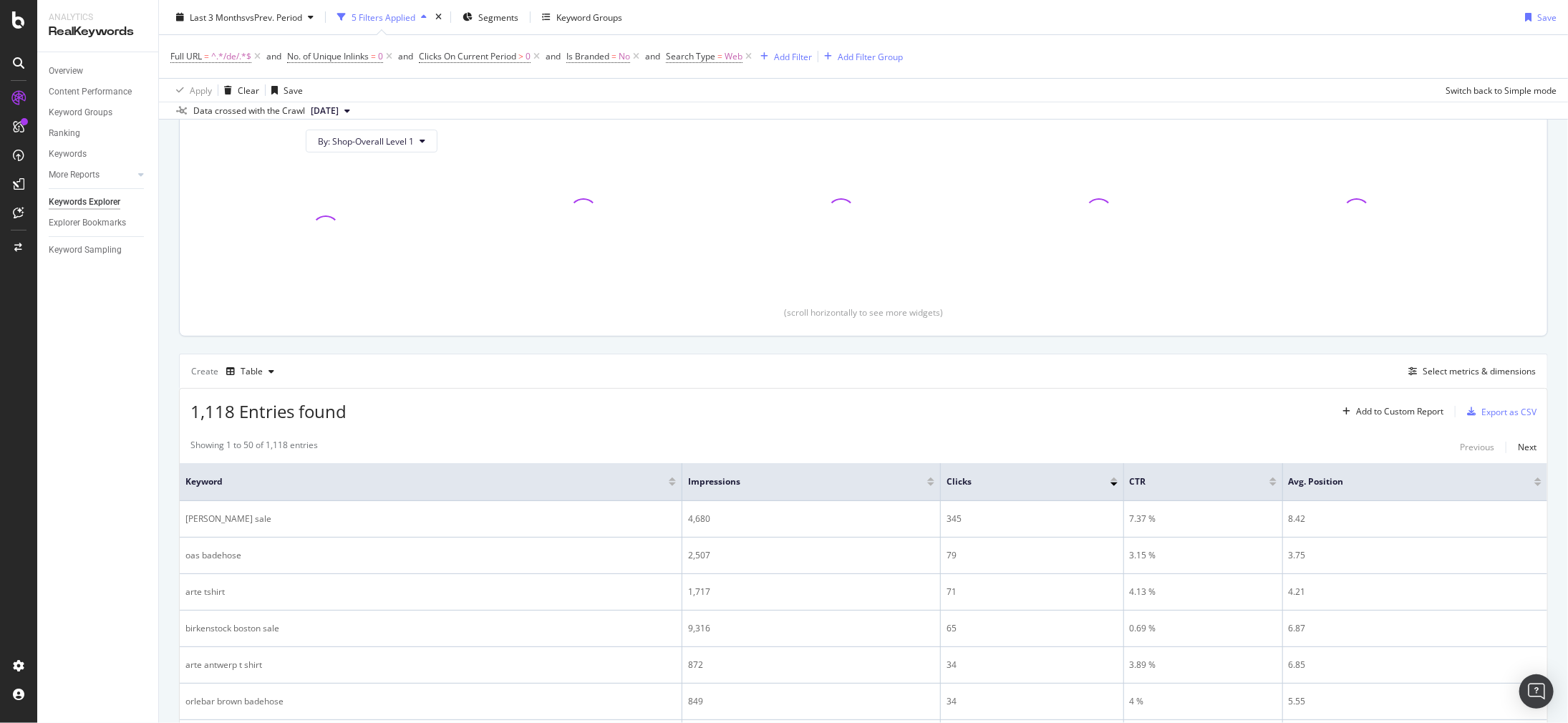
scroll to position [172, 0]
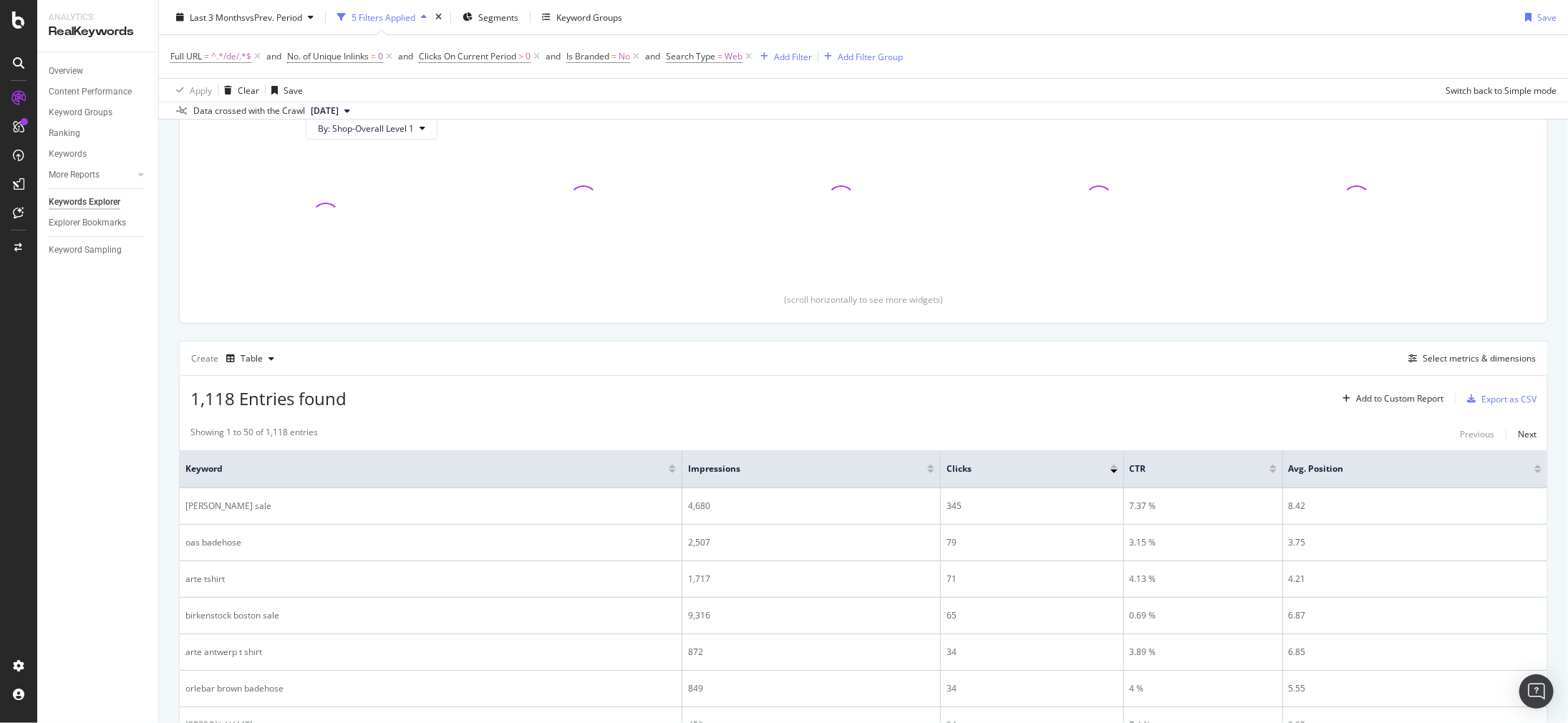
click at [1355, 436] on div "Showing 1 to 50 of 1,118 entries Previous Next" at bounding box center [863, 434] width 1368 height 17
click at [1468, 361] on div "Select metrics & dimensions" at bounding box center [1479, 358] width 113 height 12
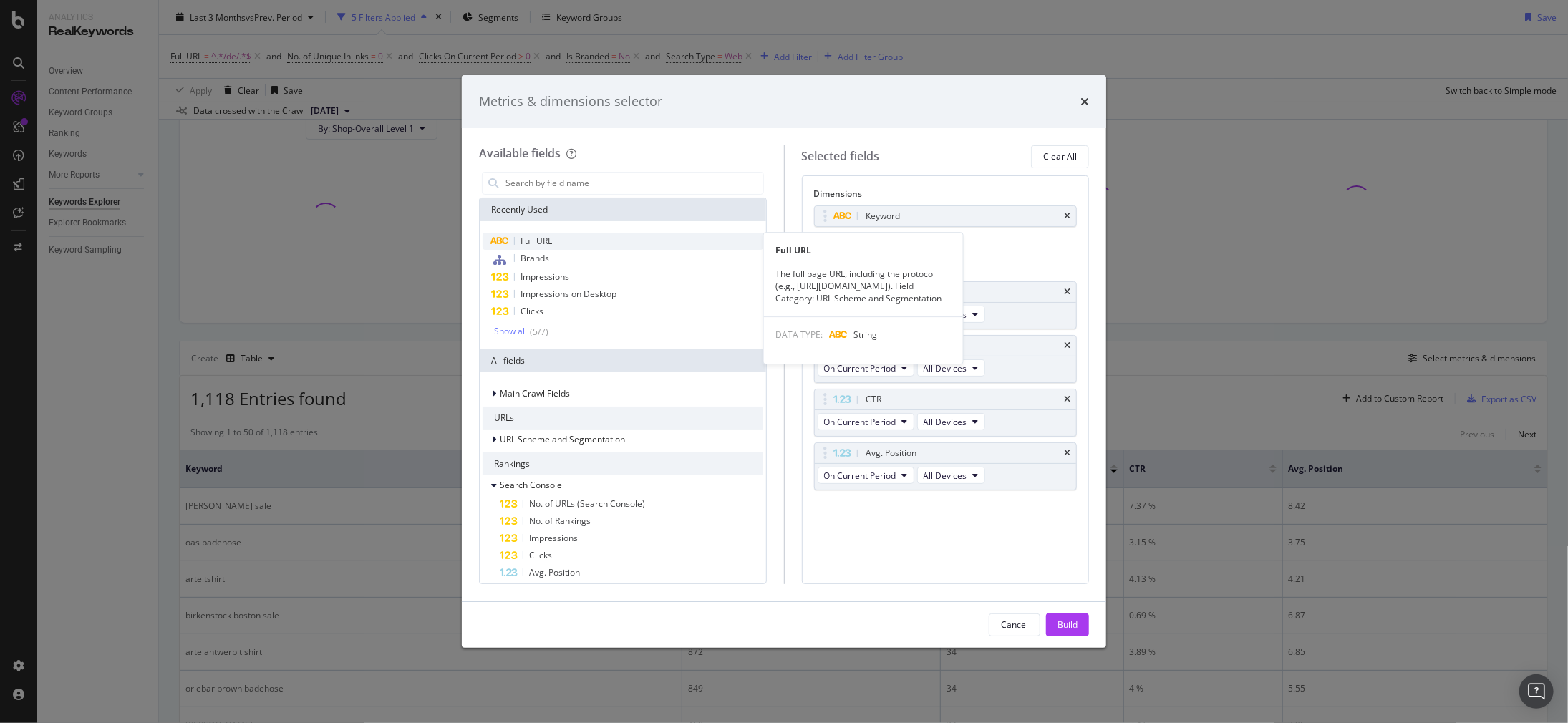
click at [615, 238] on div "Full URL" at bounding box center [623, 241] width 281 height 17
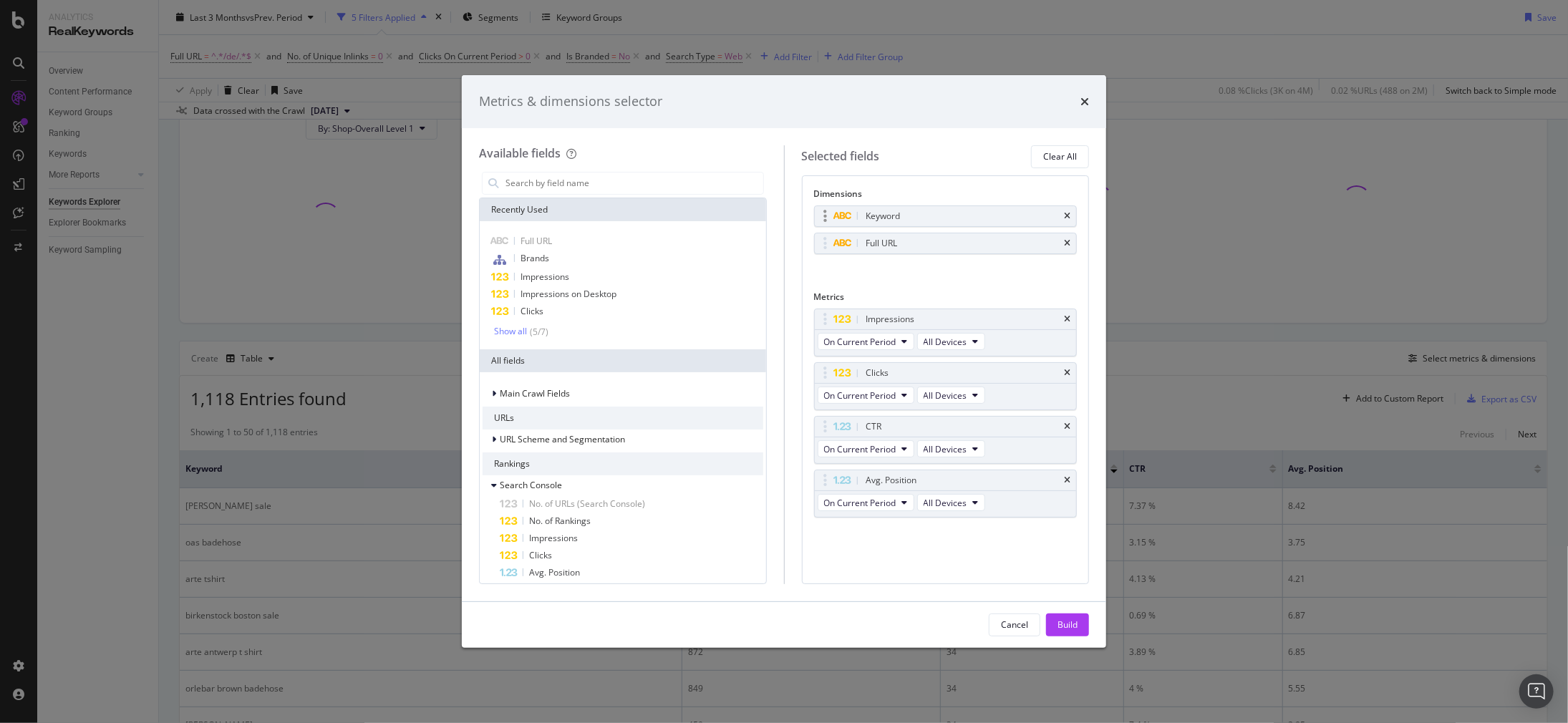
click at [1068, 220] on div "Keyword" at bounding box center [946, 217] width 262 height 20
click at [1068, 217] on icon "times" at bounding box center [1067, 216] width 6 height 8
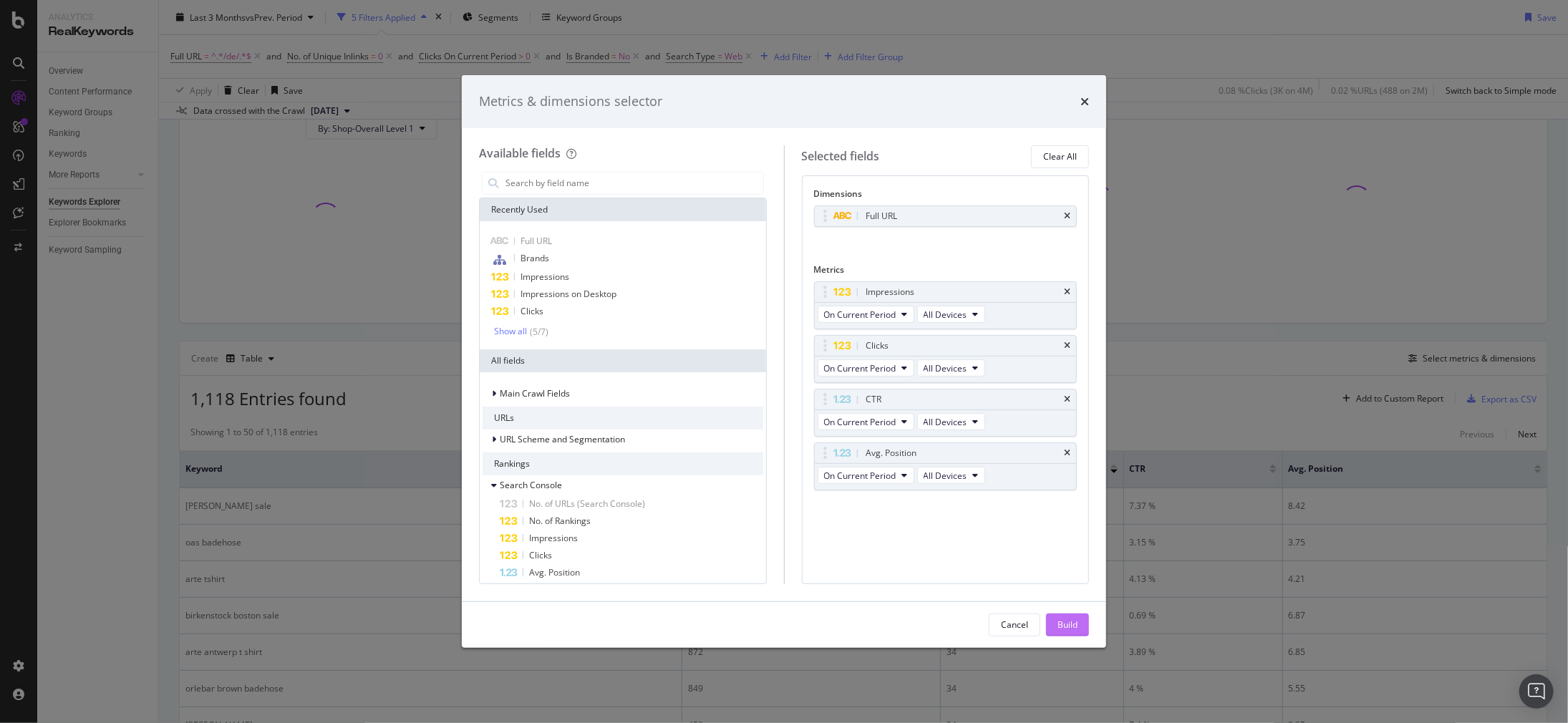
click at [1066, 625] on div "Build" at bounding box center [1068, 624] width 20 height 12
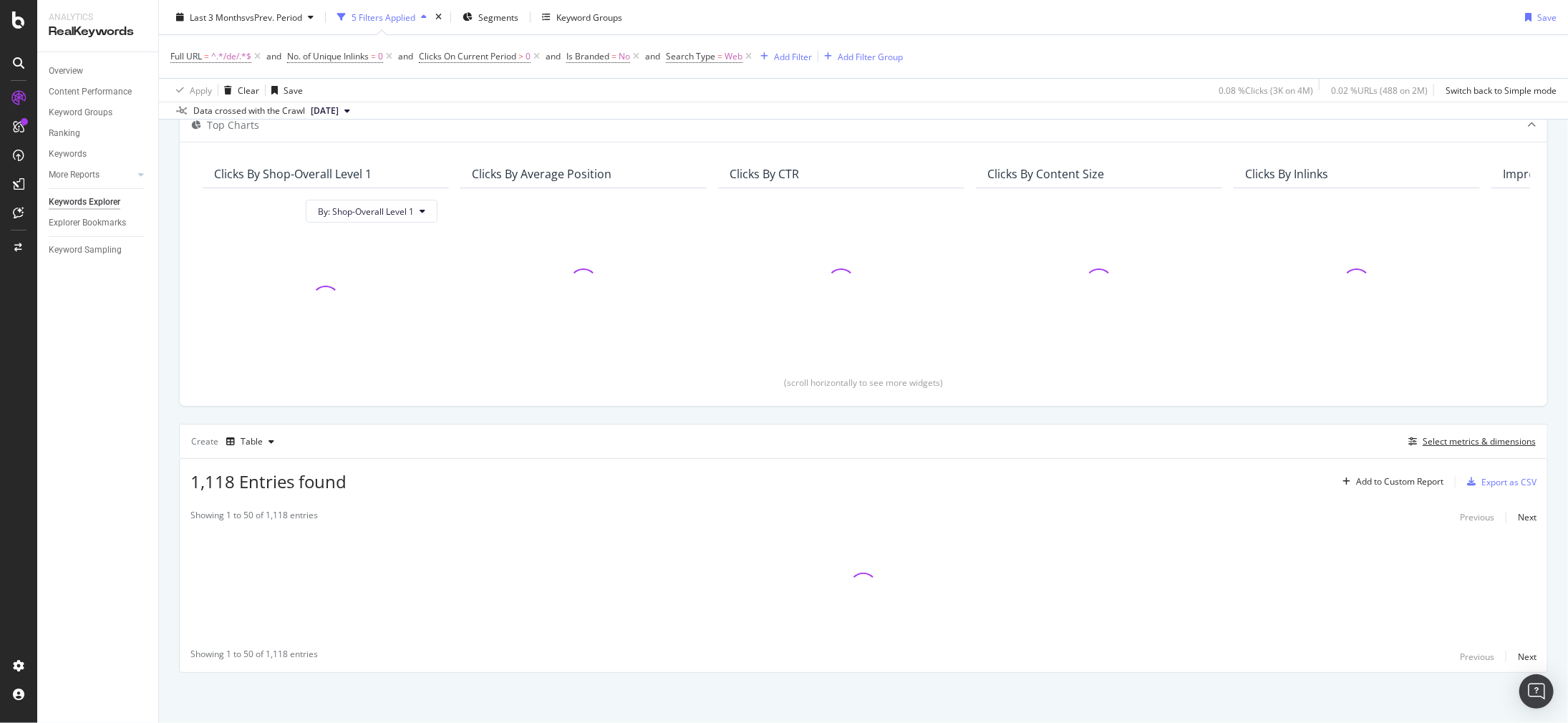
scroll to position [87, 0]
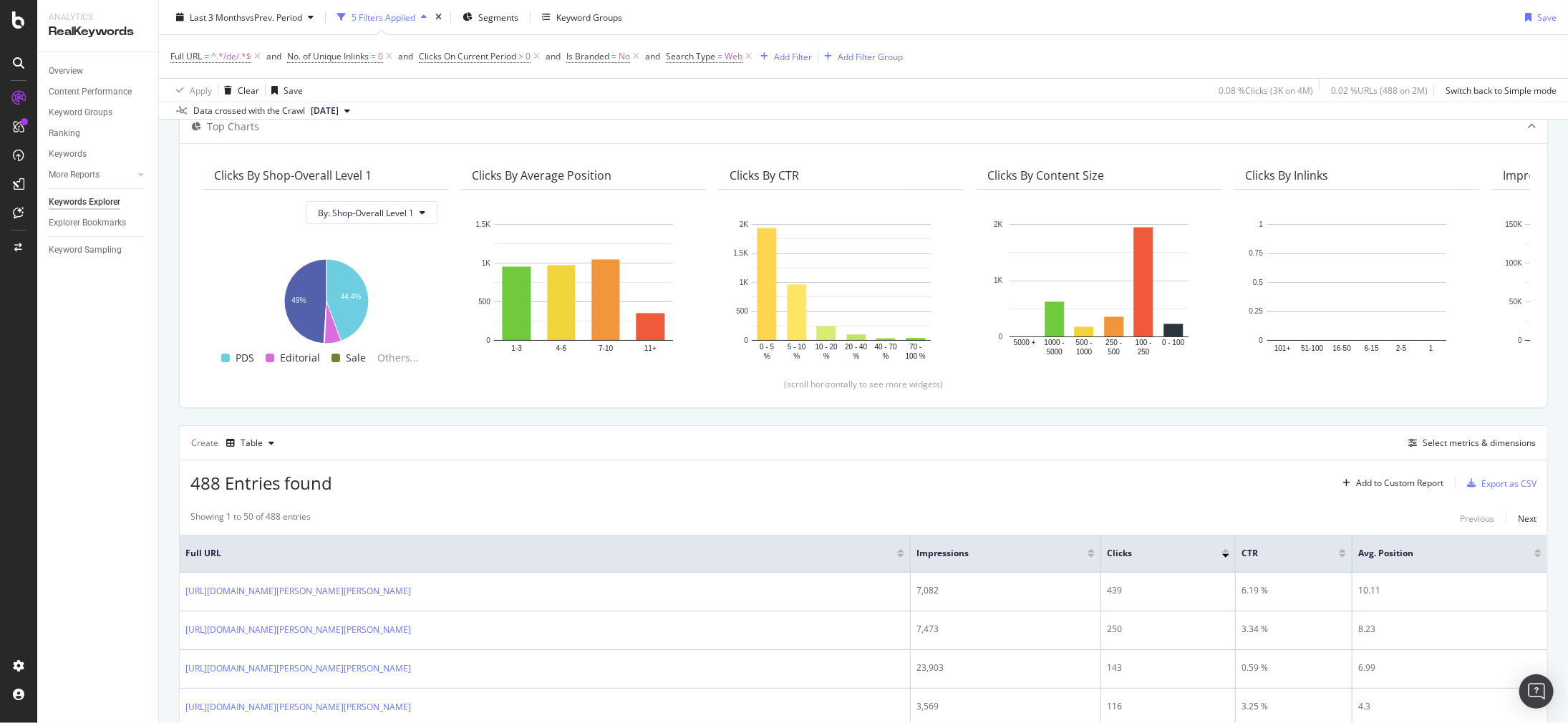
click at [1342, 516] on div "Showing 1 to 50 of 488 entries Previous Next" at bounding box center [863, 518] width 1368 height 17
click at [1492, 485] on div "Export as CSV" at bounding box center [1509, 484] width 55 height 12
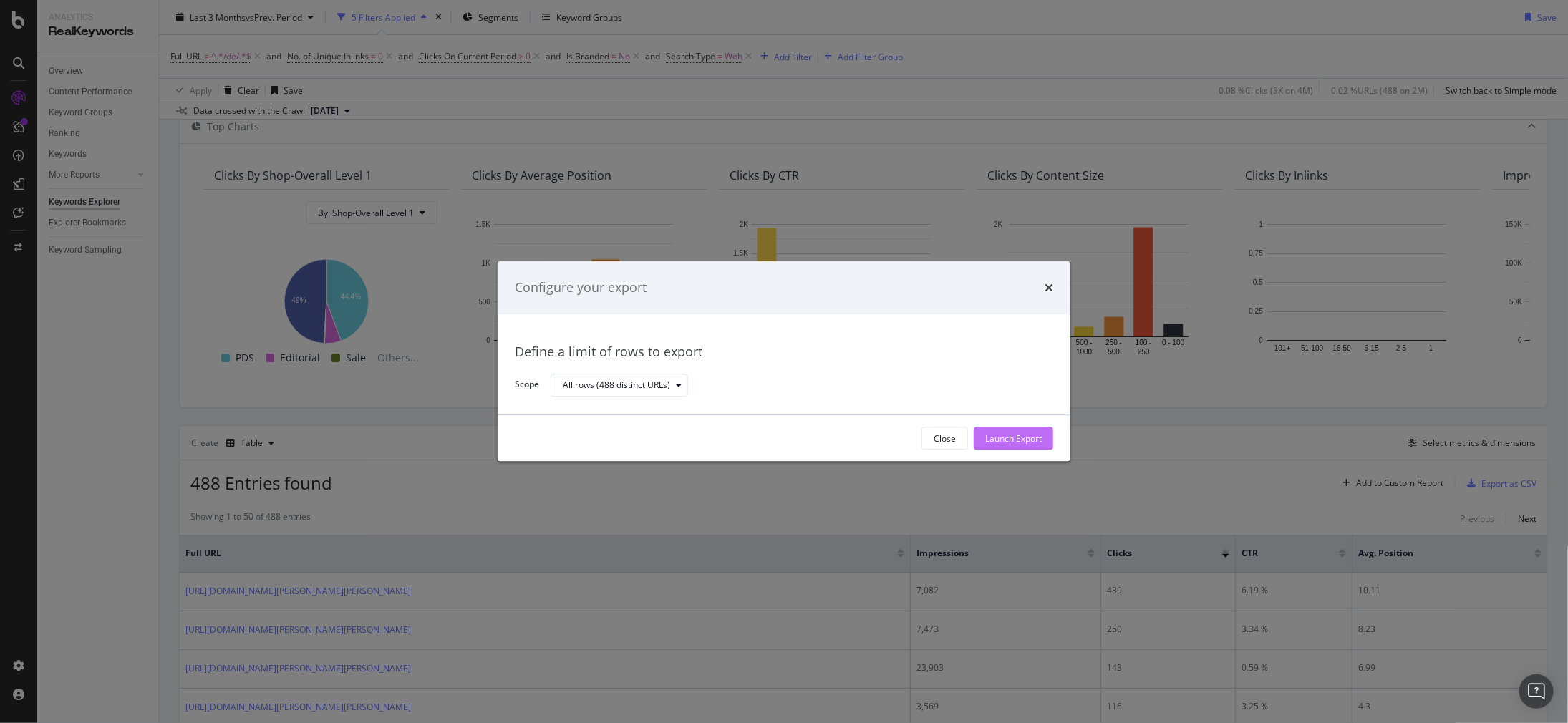
click at [1040, 442] on div "Launch Export" at bounding box center [1014, 438] width 57 height 12
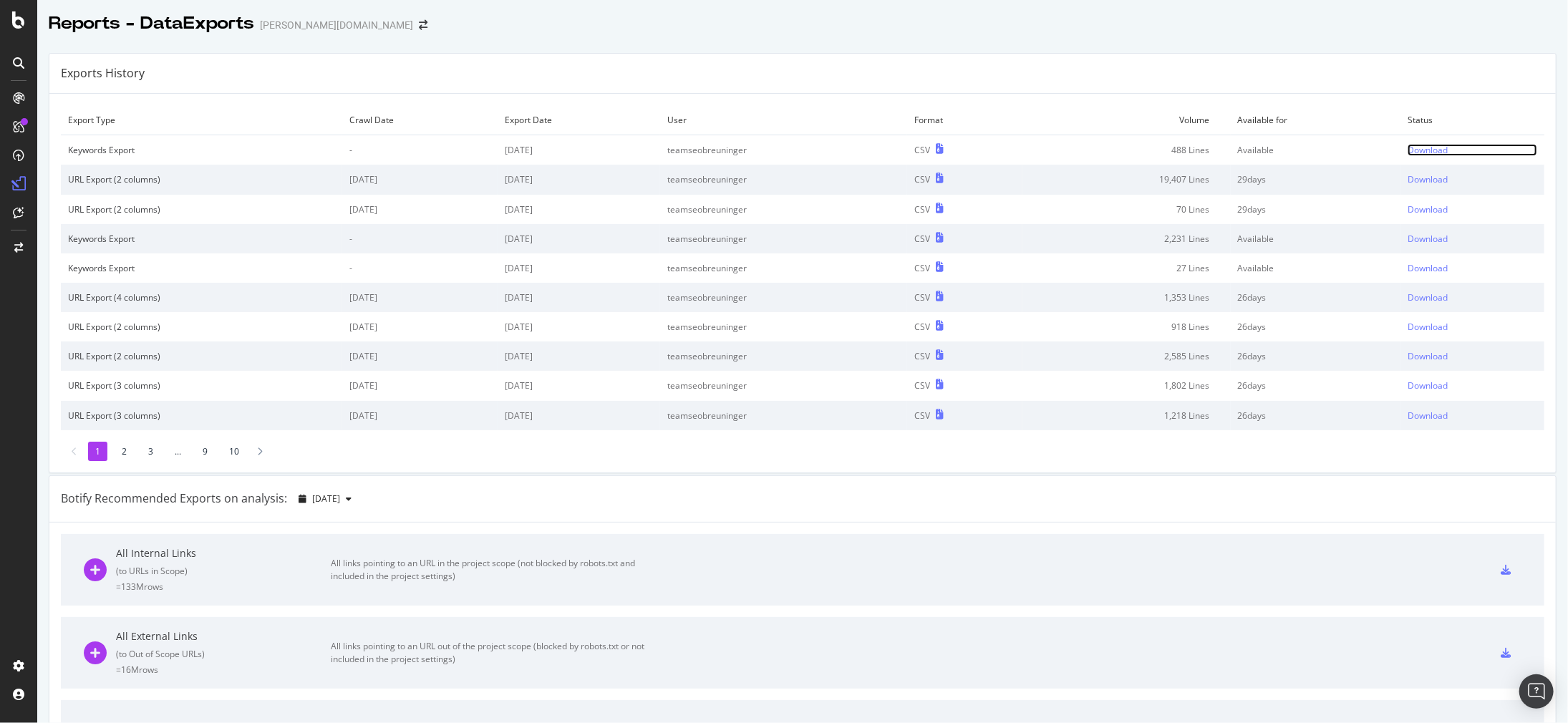
click at [1424, 153] on div "Download" at bounding box center [1428, 150] width 40 height 12
